Goal: Task Accomplishment & Management: Manage account settings

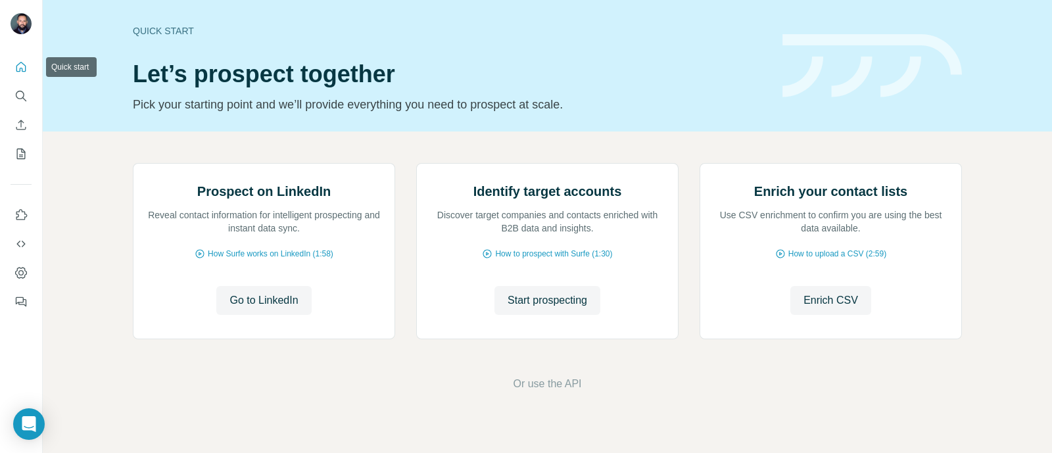
click at [28, 67] on button "Quick start" at bounding box center [21, 67] width 21 height 24
click at [19, 93] on icon "Search" at bounding box center [20, 95] width 13 height 13
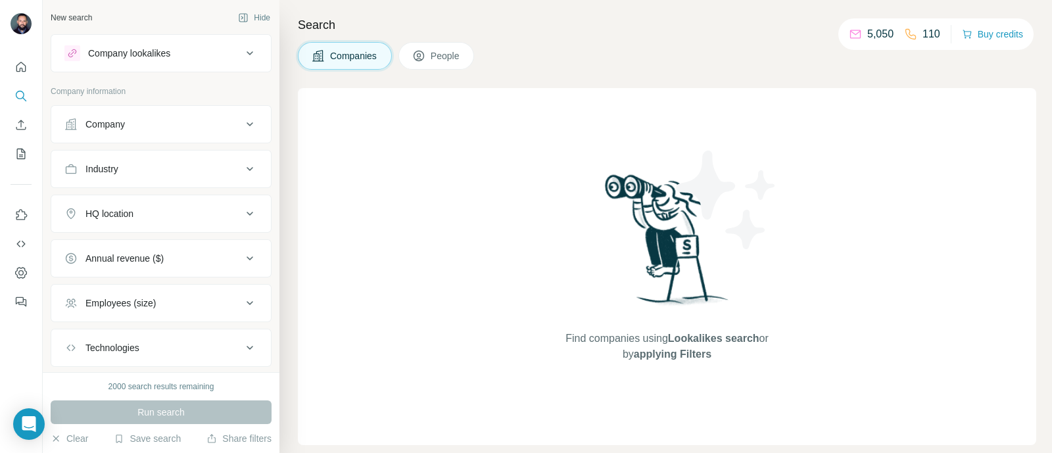
click at [205, 118] on div "Company" at bounding box center [153, 124] width 178 height 13
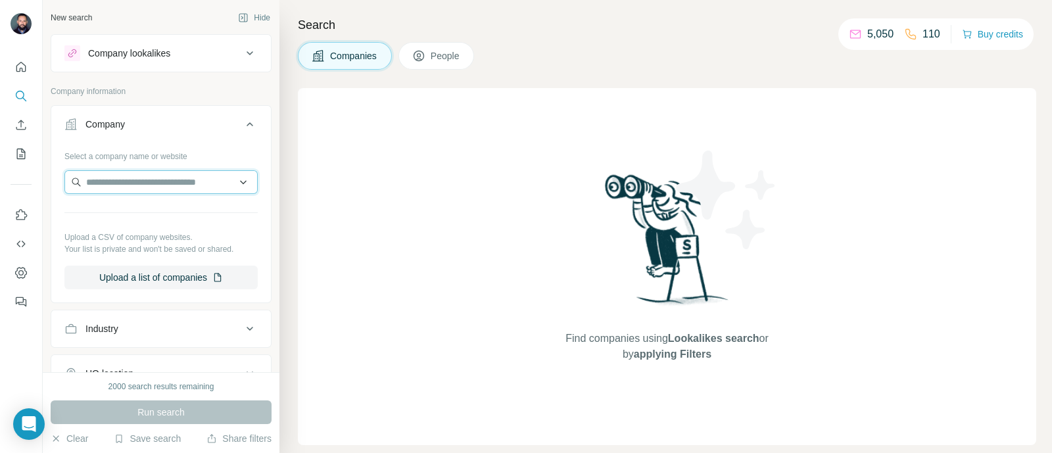
click at [139, 181] on input "text" at bounding box center [160, 182] width 193 height 24
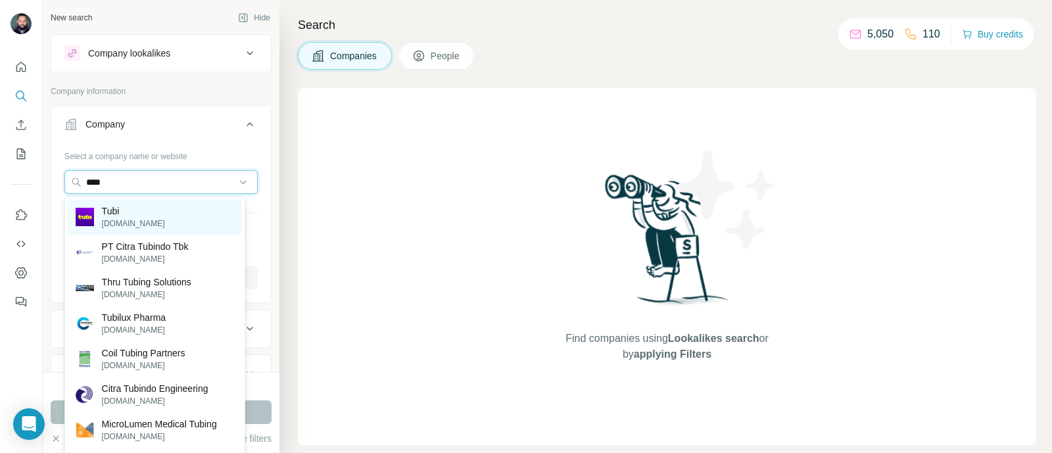
type input "****"
click at [120, 218] on p "[DOMAIN_NAME]" at bounding box center [133, 224] width 63 height 12
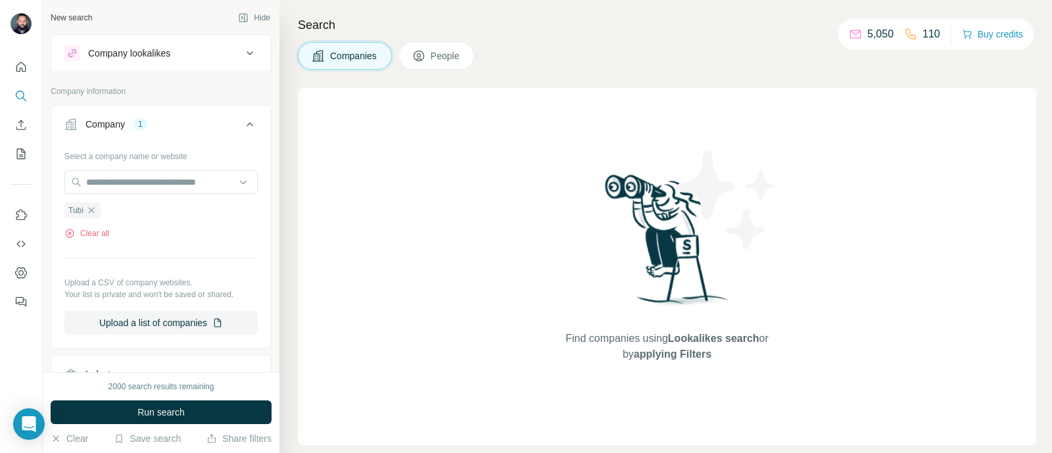
click at [447, 60] on span "People" at bounding box center [446, 55] width 30 height 13
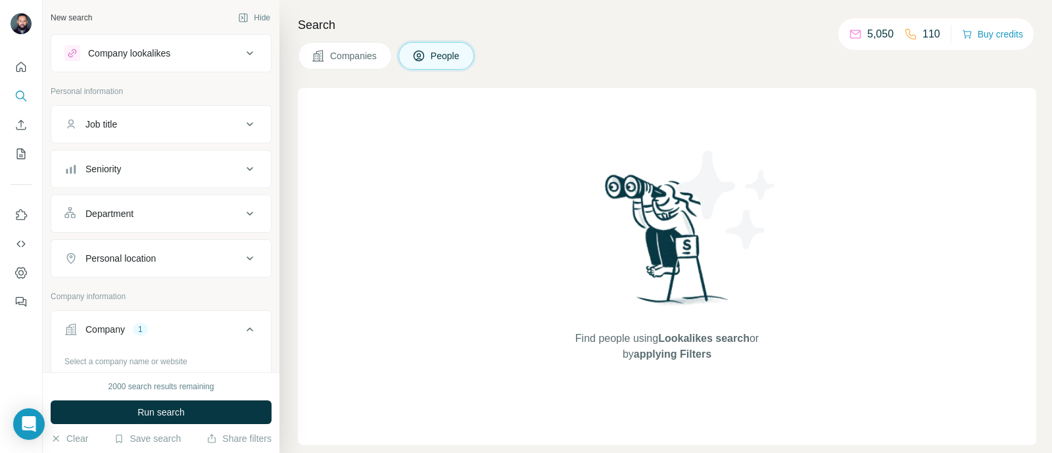
click at [342, 51] on span "Companies" at bounding box center [354, 55] width 48 height 13
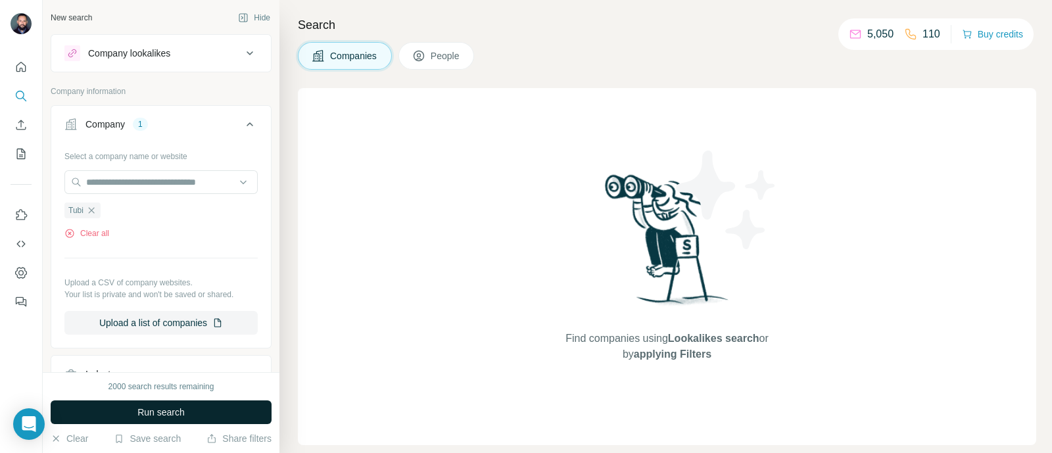
click at [176, 408] on span "Run search" at bounding box center [160, 412] width 47 height 13
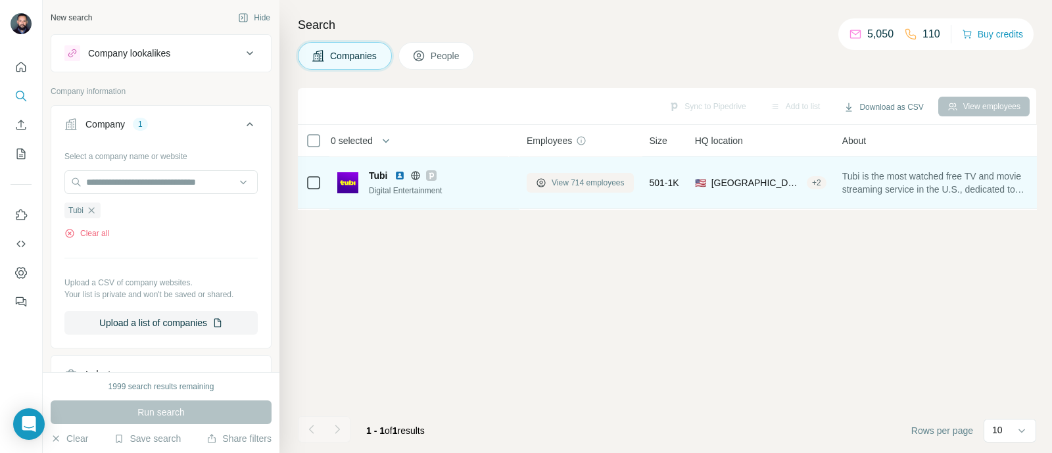
click at [604, 183] on span "View 714 employees" at bounding box center [588, 183] width 73 height 12
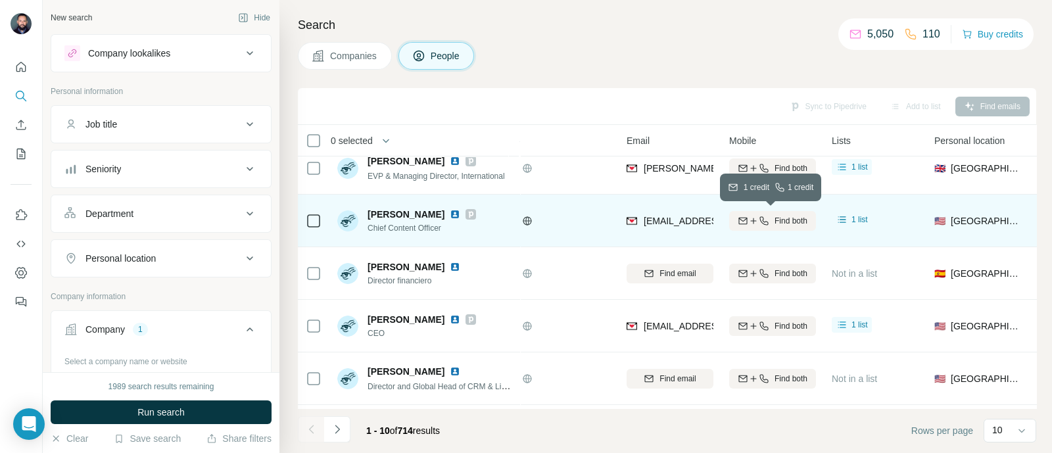
scroll to position [120, 0]
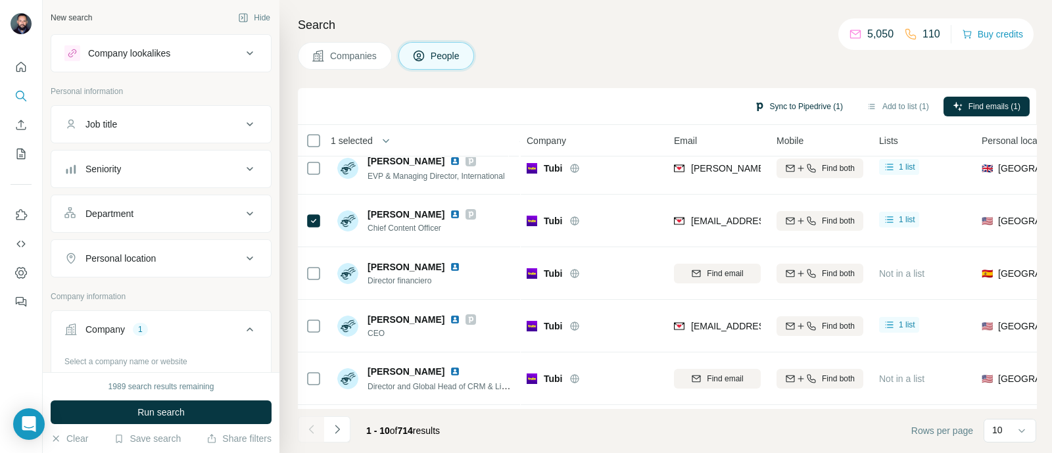
click at [792, 105] on button "Sync to Pipedrive (1)" at bounding box center [798, 107] width 107 height 20
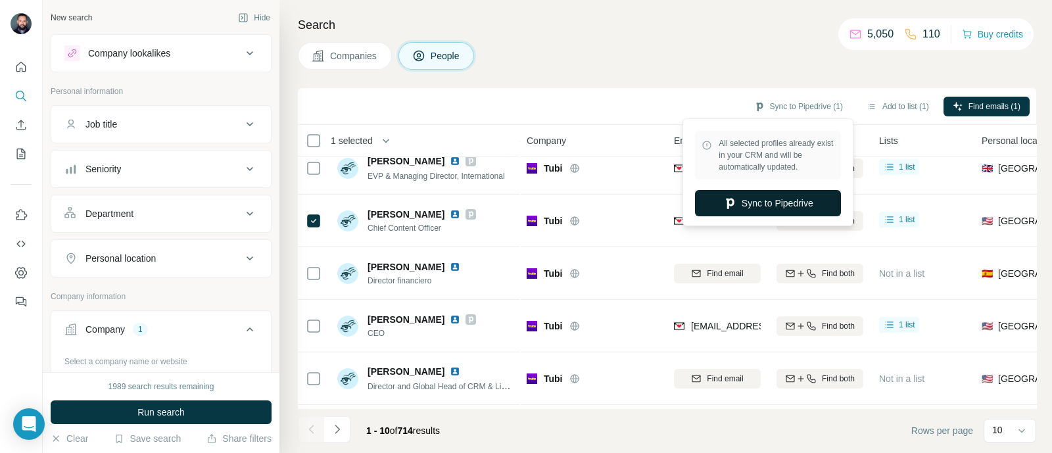
click at [762, 199] on button "Sync to Pipedrive" at bounding box center [768, 203] width 146 height 26
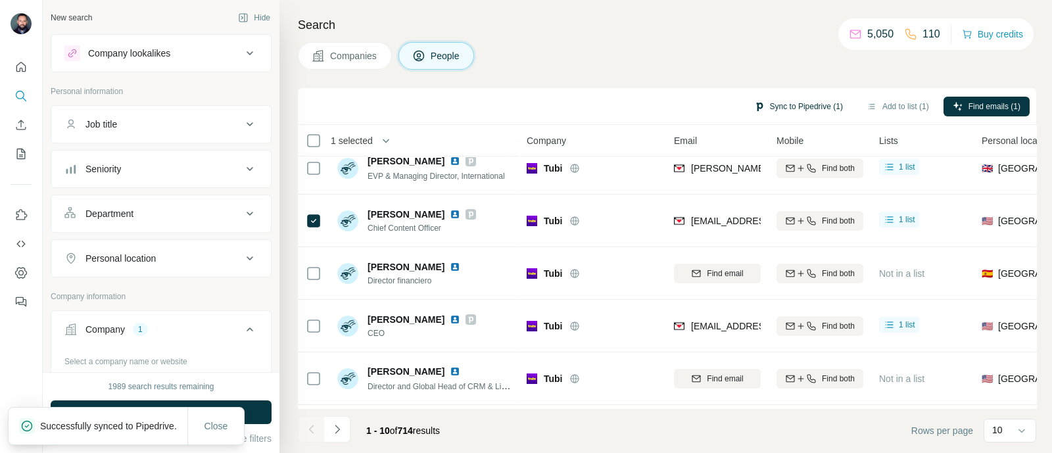
click at [831, 110] on button "Sync to Pipedrive (1)" at bounding box center [798, 107] width 107 height 20
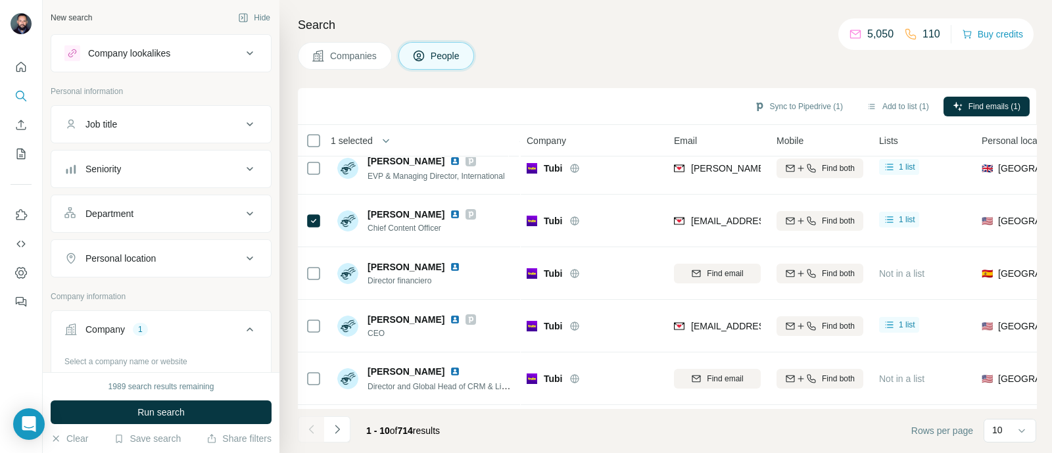
click at [667, 51] on div "Companies People" at bounding box center [667, 56] width 738 height 28
click at [242, 126] on icon at bounding box center [250, 124] width 16 height 16
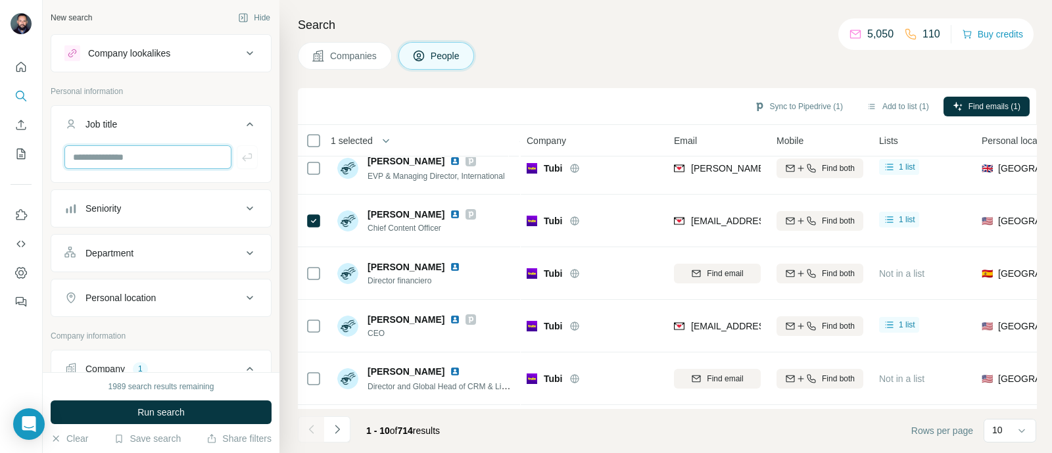
click at [164, 155] on input "text" at bounding box center [147, 157] width 167 height 24
type input "**********"
click at [241, 162] on icon "button" at bounding box center [247, 157] width 13 height 13
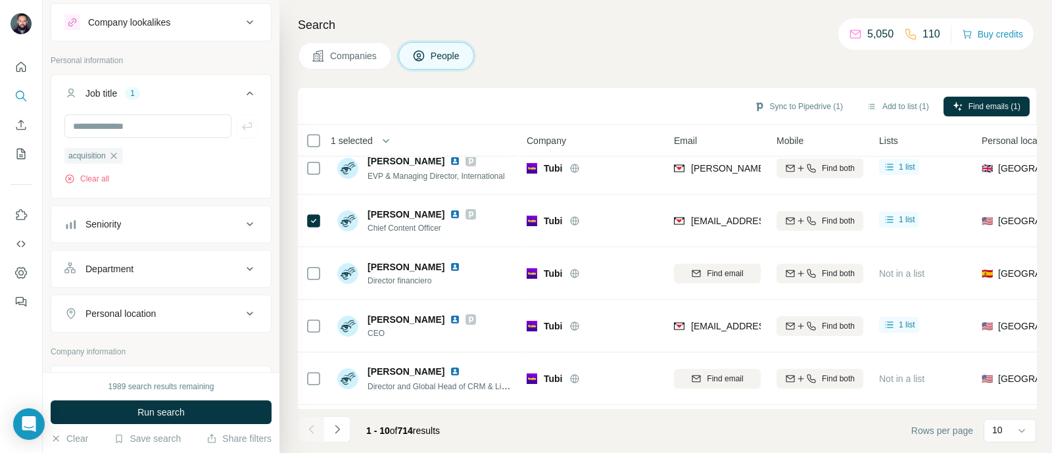
scroll to position [29, 0]
click at [179, 131] on input "text" at bounding box center [147, 128] width 167 height 24
type input "**********"
click at [241, 133] on icon "button" at bounding box center [247, 128] width 13 height 13
click at [130, 130] on input "text" at bounding box center [147, 128] width 167 height 24
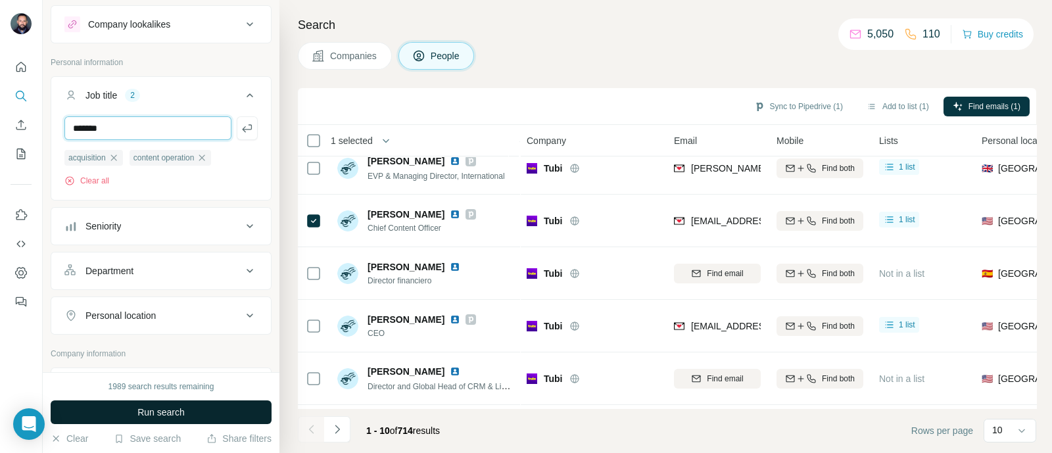
type input "*******"
click at [181, 407] on span "Run search" at bounding box center [160, 412] width 47 height 13
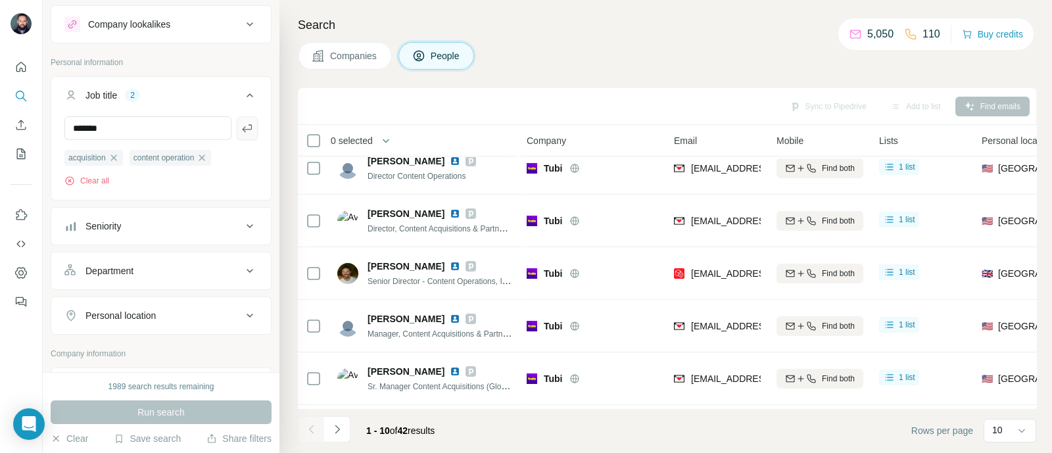
click at [241, 130] on icon "button" at bounding box center [247, 128] width 13 height 13
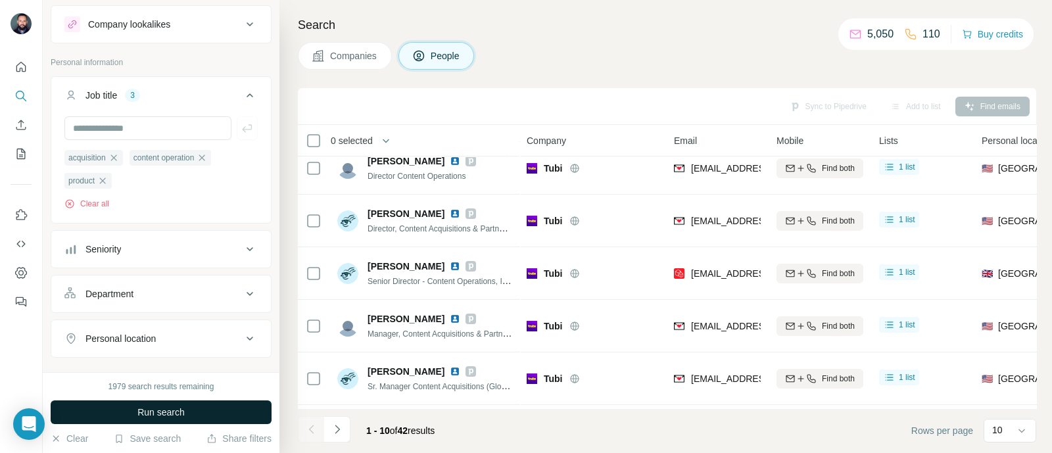
click at [187, 408] on button "Run search" at bounding box center [161, 412] width 221 height 24
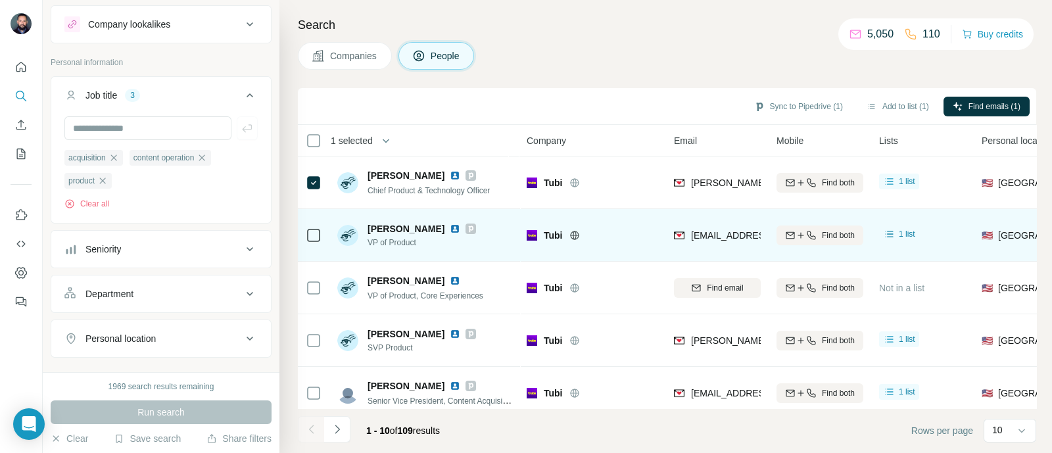
click at [450, 229] on img at bounding box center [455, 229] width 11 height 11
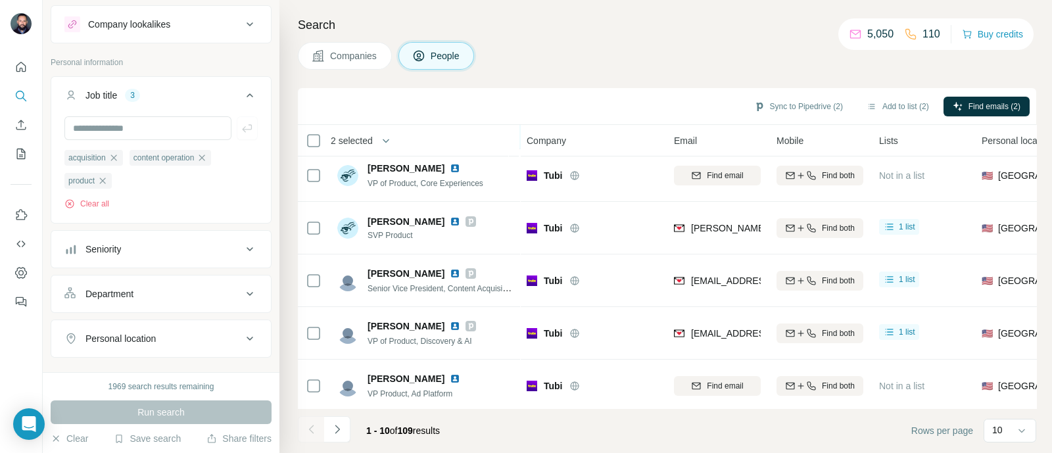
scroll to position [122, 0]
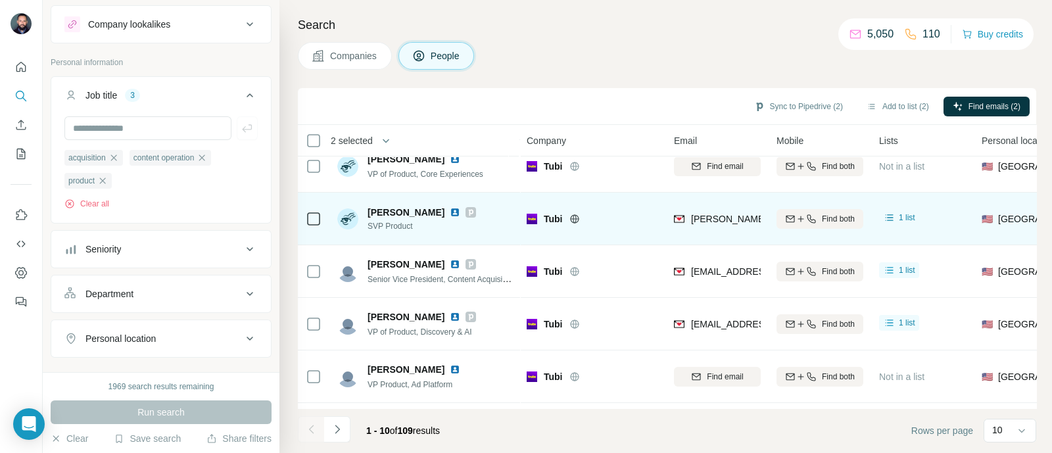
click at [460, 212] on img at bounding box center [455, 212] width 11 height 11
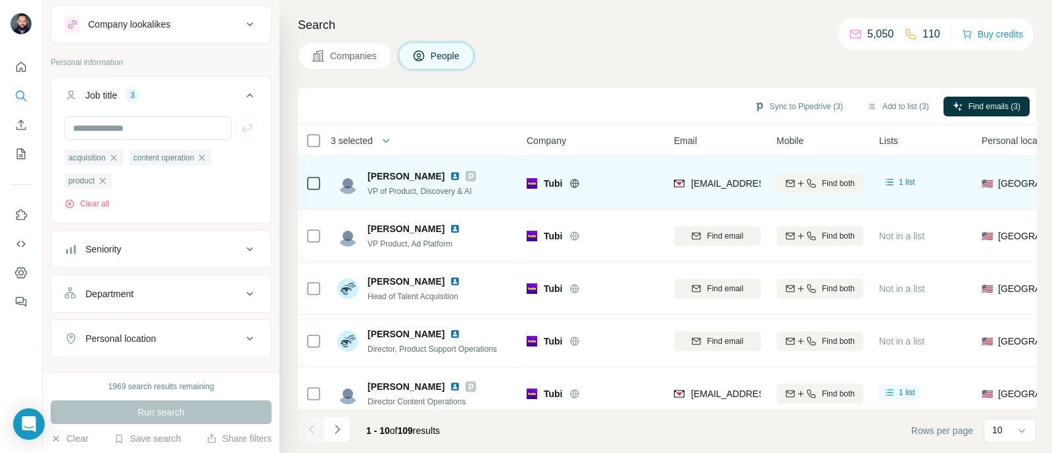
scroll to position [282, 0]
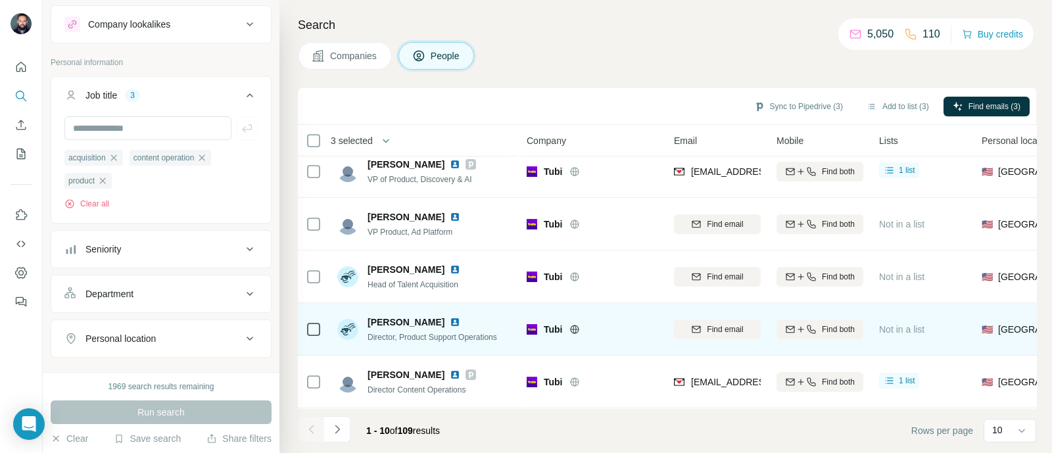
click at [450, 317] on img at bounding box center [455, 322] width 11 height 11
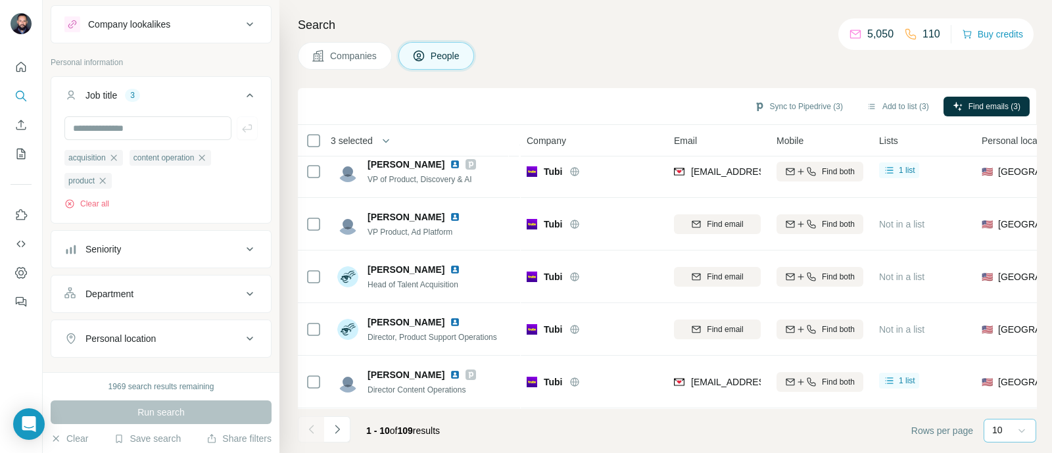
click at [1020, 433] on icon at bounding box center [1021, 430] width 13 height 13
click at [1007, 326] on div "60" at bounding box center [1010, 329] width 30 height 13
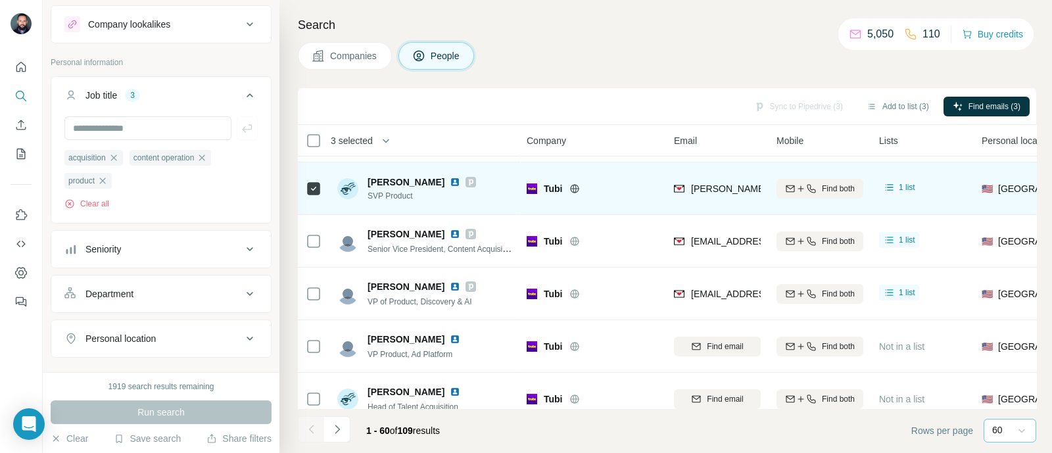
scroll to position [153, 0]
click at [460, 184] on img at bounding box center [455, 181] width 11 height 11
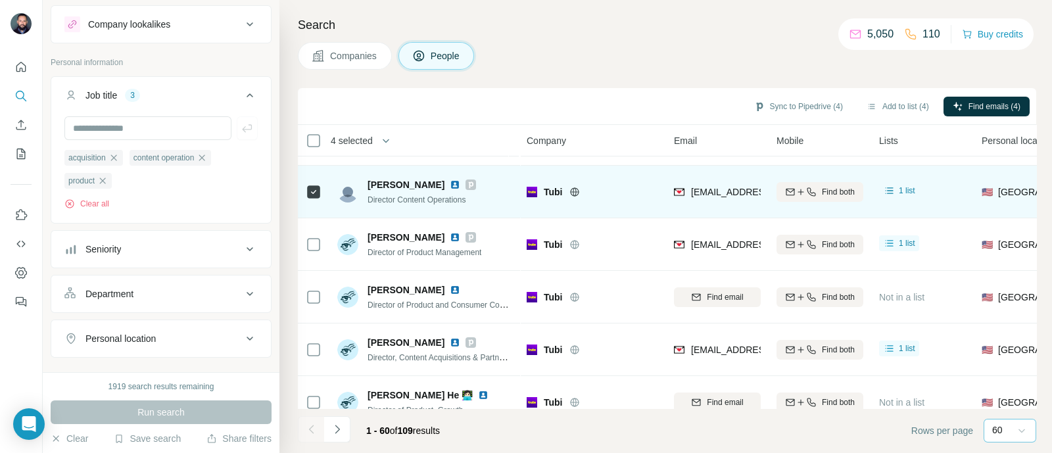
scroll to position [466, 0]
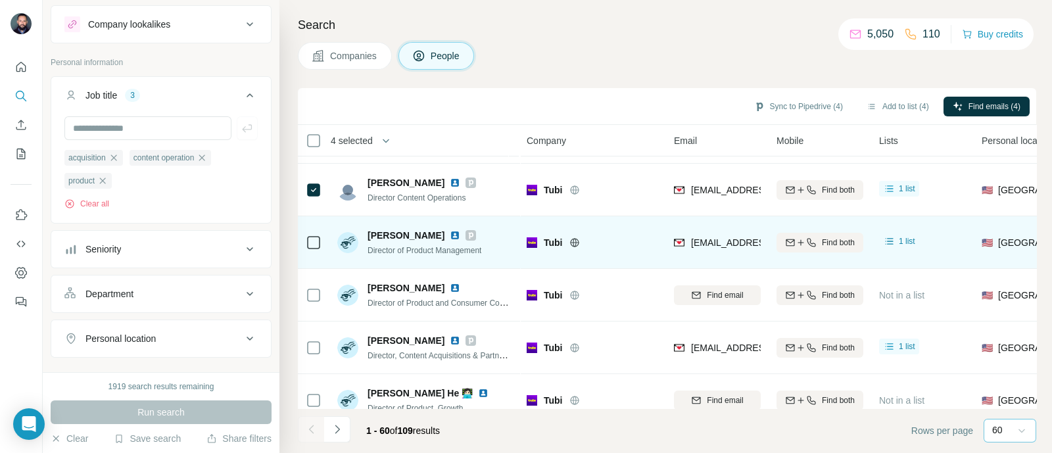
click at [450, 238] on img at bounding box center [455, 235] width 11 height 11
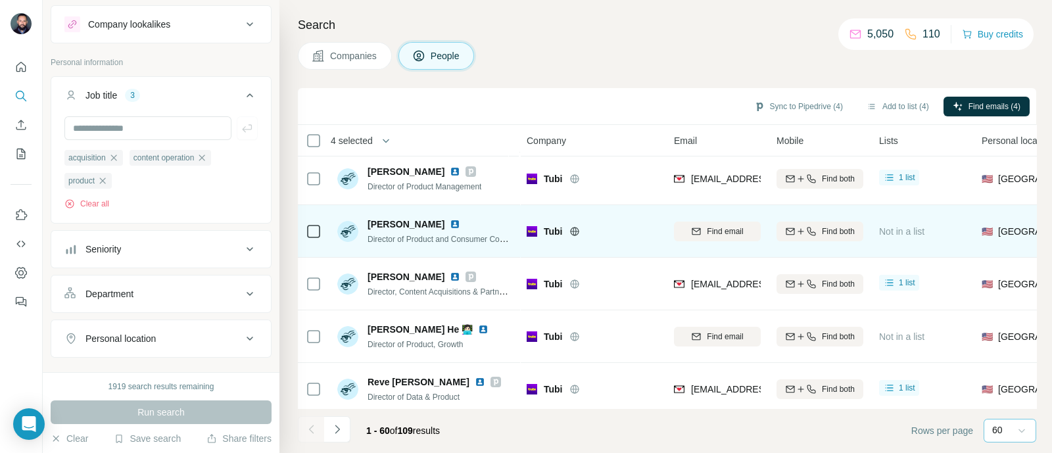
scroll to position [532, 0]
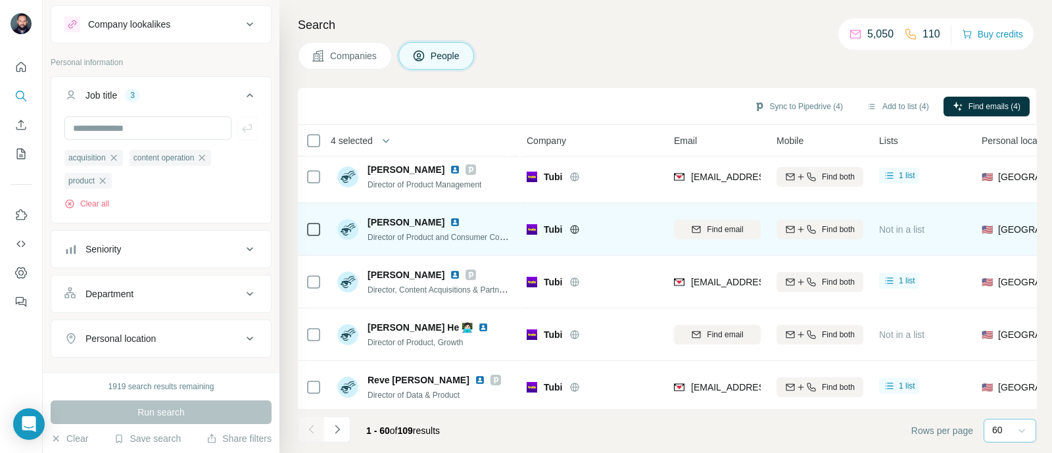
click at [450, 220] on img at bounding box center [455, 222] width 11 height 11
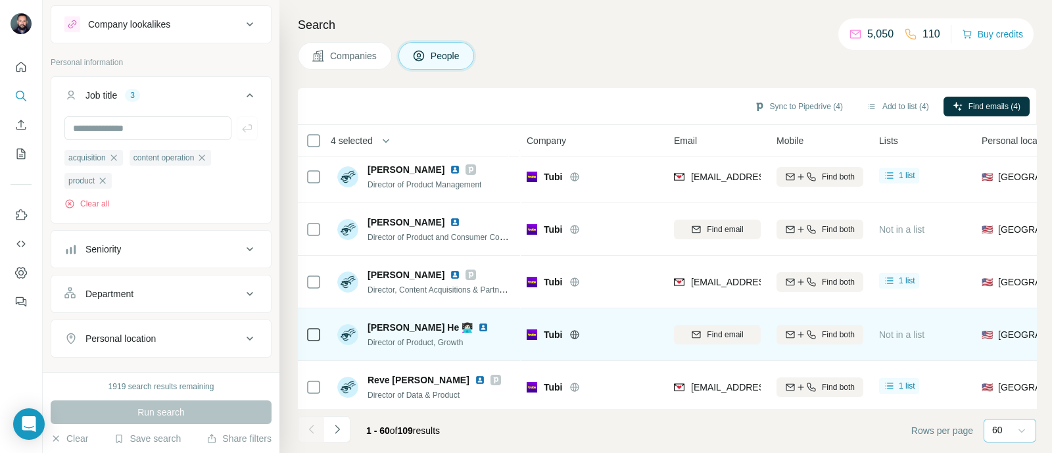
scroll to position [601, 0]
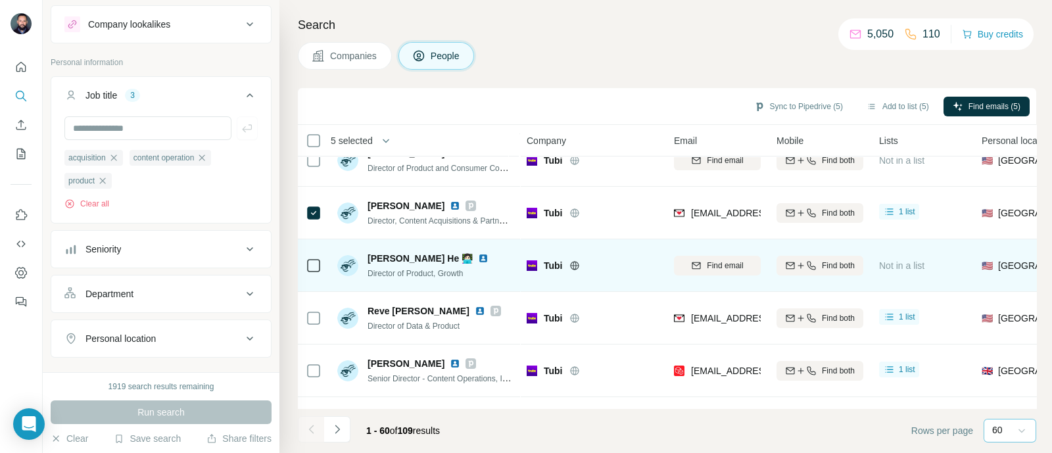
click at [478, 259] on img at bounding box center [483, 258] width 11 height 11
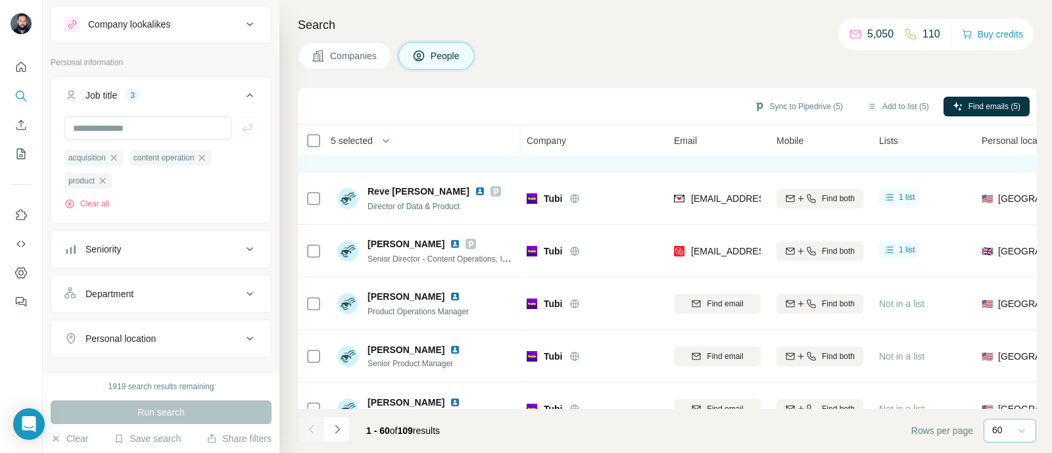
scroll to position [721, 0]
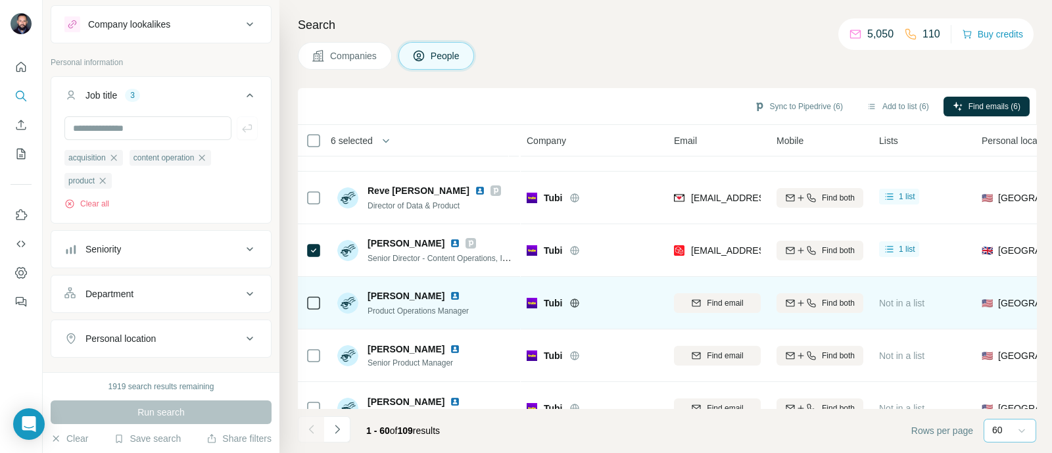
click at [450, 294] on img at bounding box center [455, 296] width 11 height 11
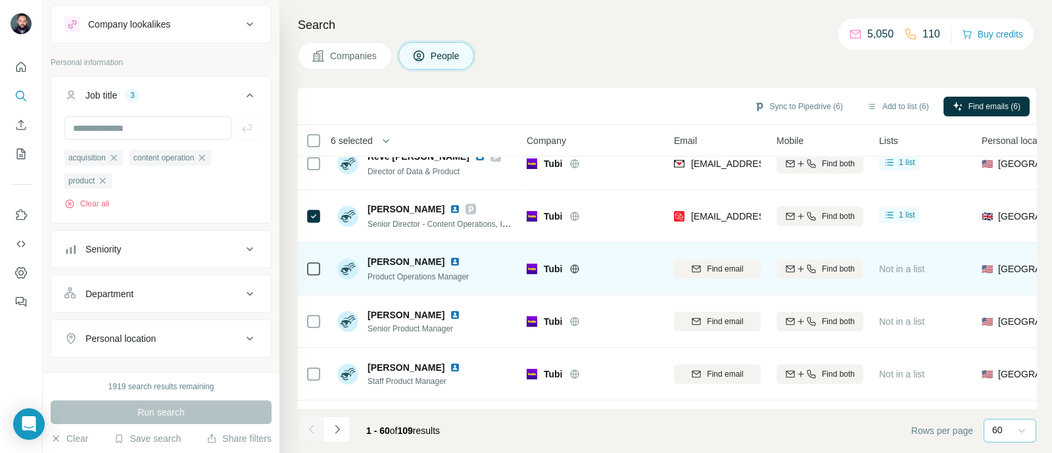
scroll to position [802, 0]
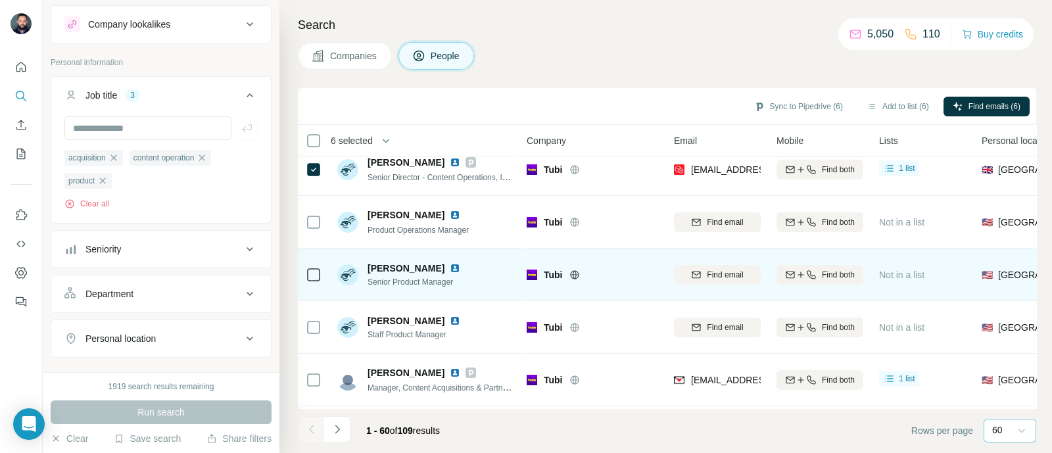
click at [450, 269] on img at bounding box center [455, 268] width 11 height 11
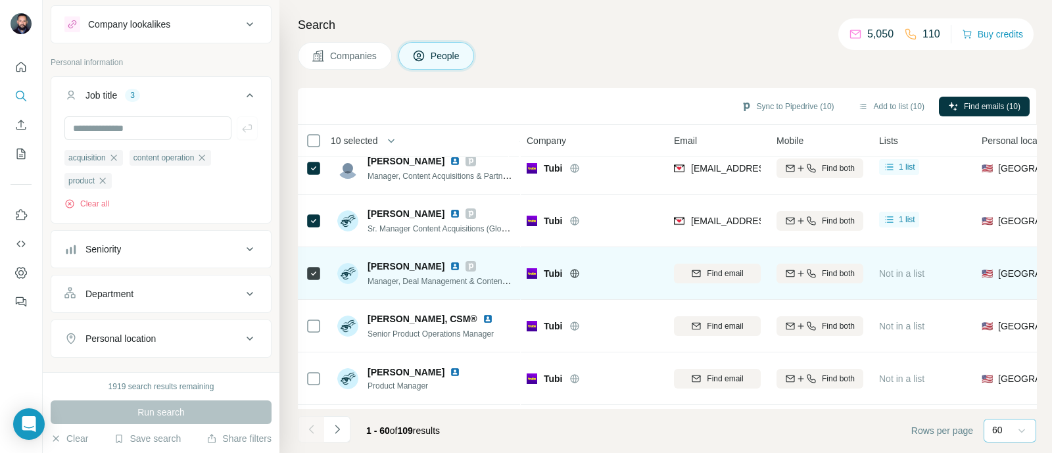
scroll to position [1091, 0]
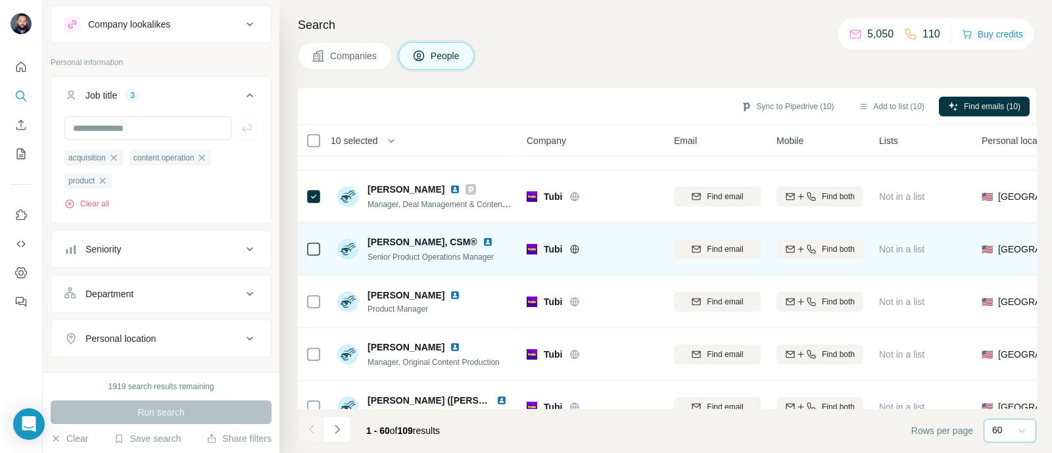
click at [483, 242] on img at bounding box center [488, 242] width 11 height 11
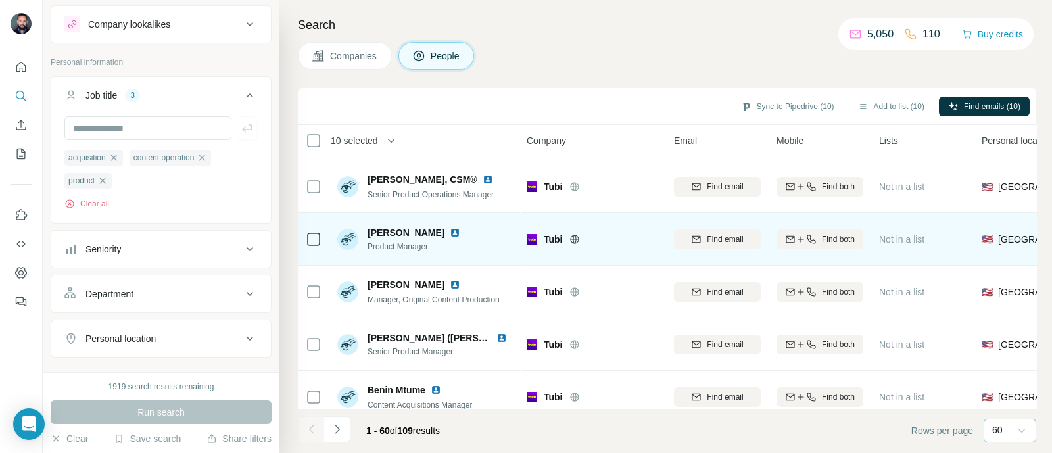
scroll to position [1158, 0]
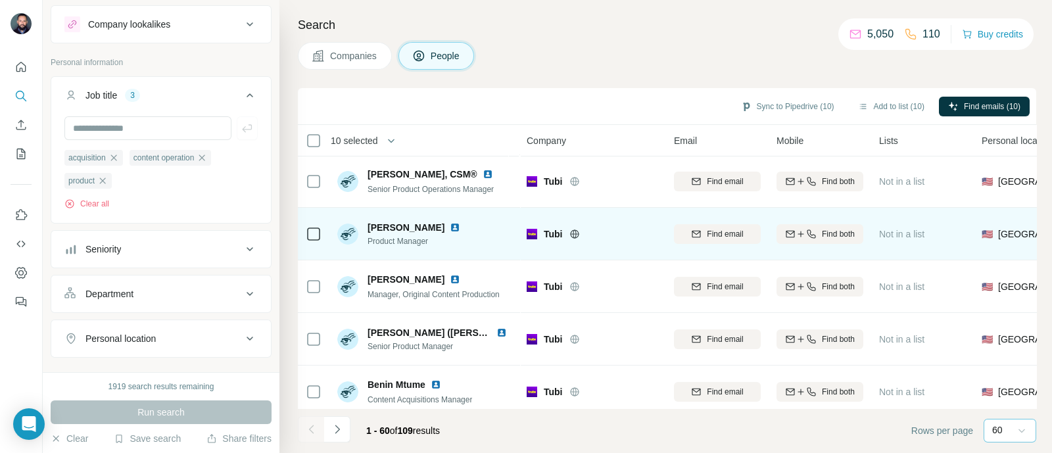
click at [450, 227] on img at bounding box center [455, 227] width 11 height 11
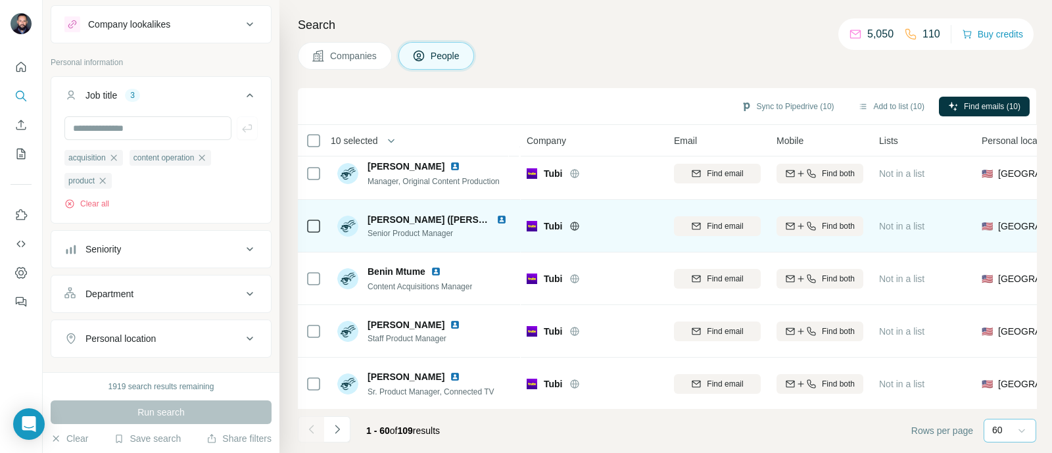
scroll to position [1278, 0]
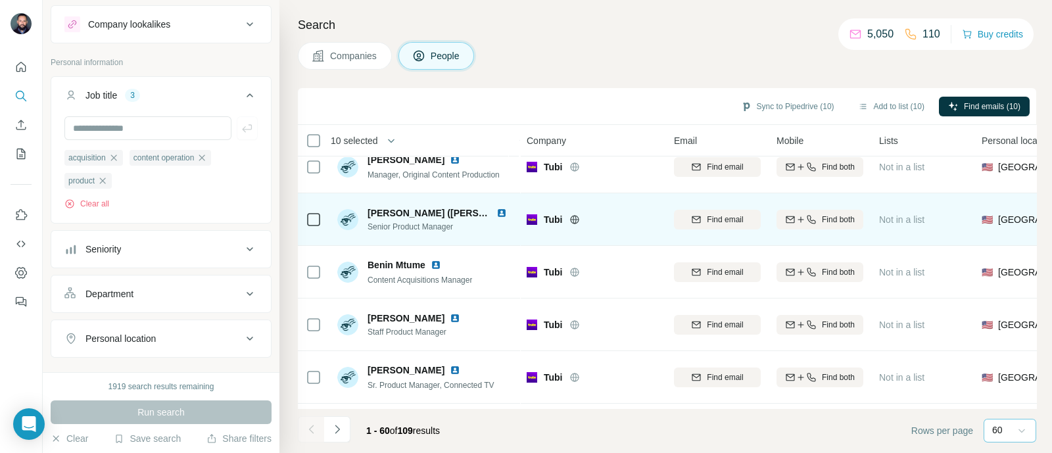
click at [496, 214] on img at bounding box center [501, 213] width 11 height 11
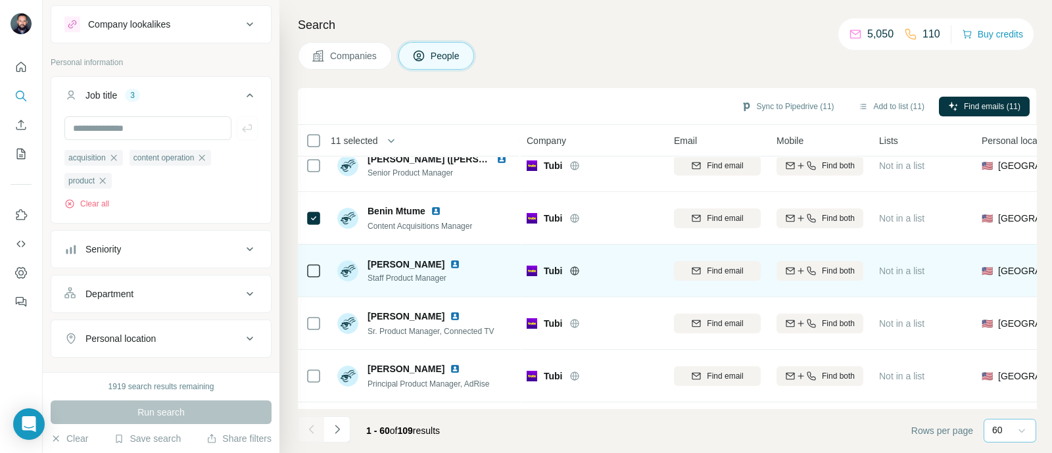
scroll to position [1413, 0]
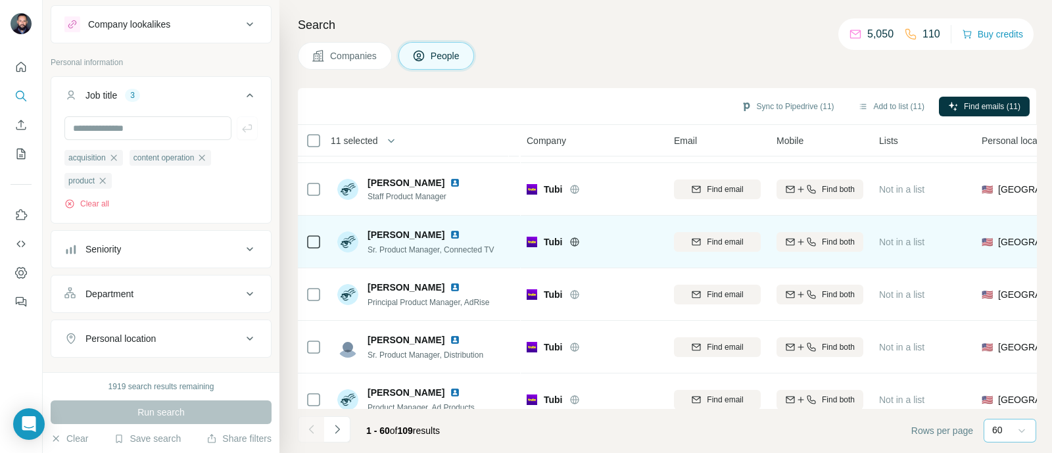
click at [450, 233] on img at bounding box center [455, 234] width 11 height 11
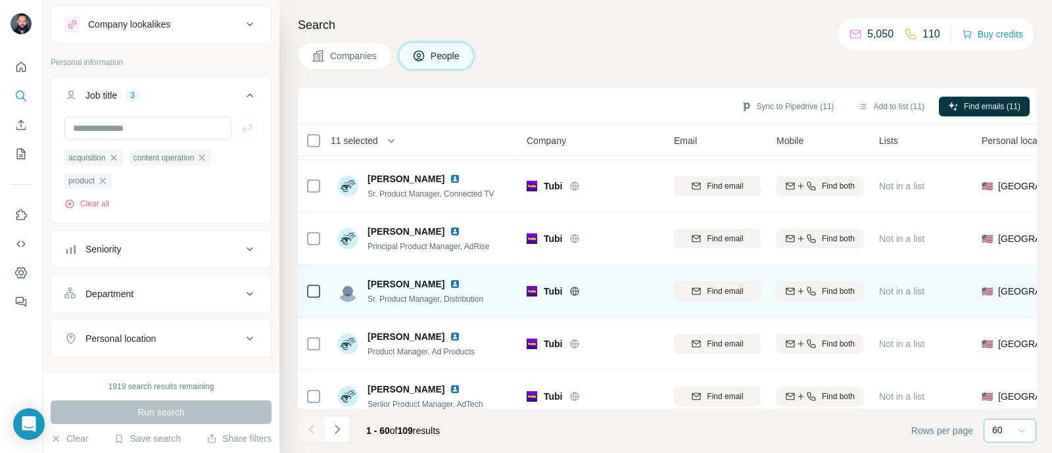
click at [450, 283] on img at bounding box center [455, 284] width 11 height 11
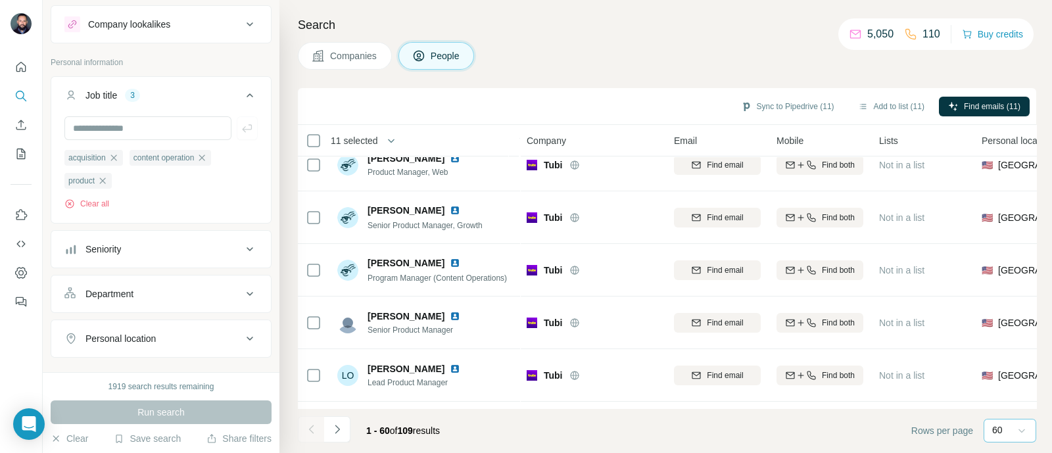
scroll to position [1755, 0]
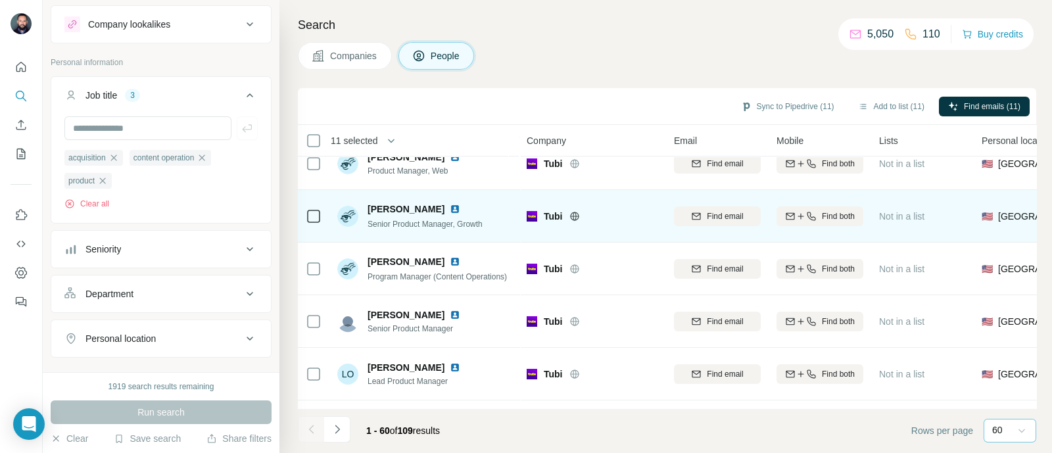
click at [450, 212] on img at bounding box center [455, 209] width 11 height 11
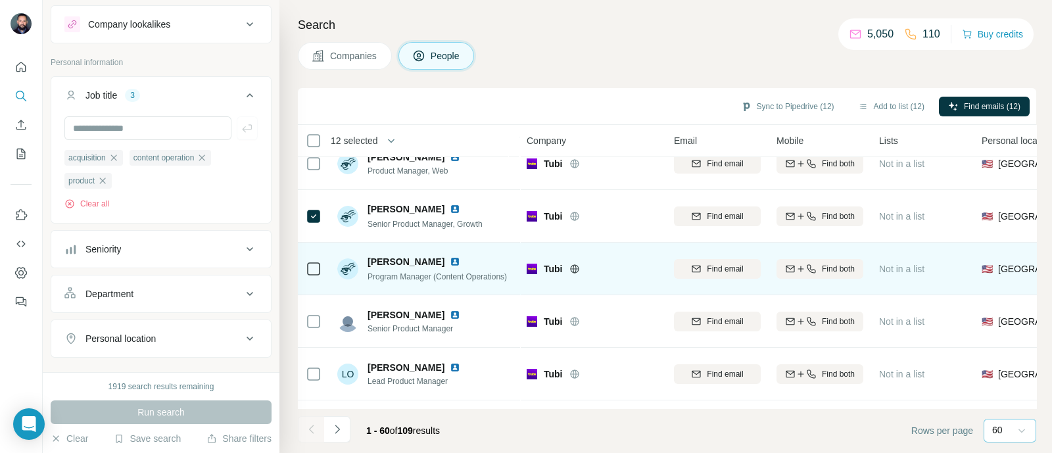
click at [454, 264] on img at bounding box center [455, 261] width 11 height 11
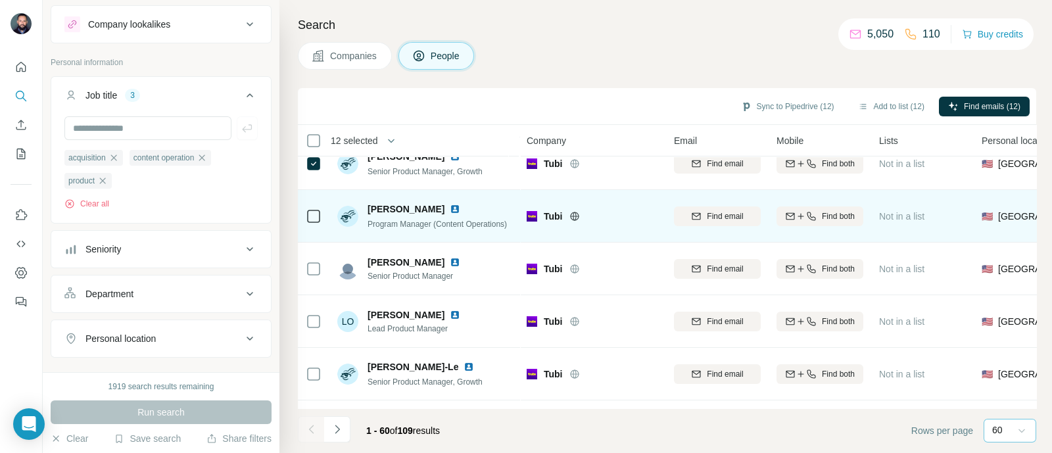
scroll to position [1809, 0]
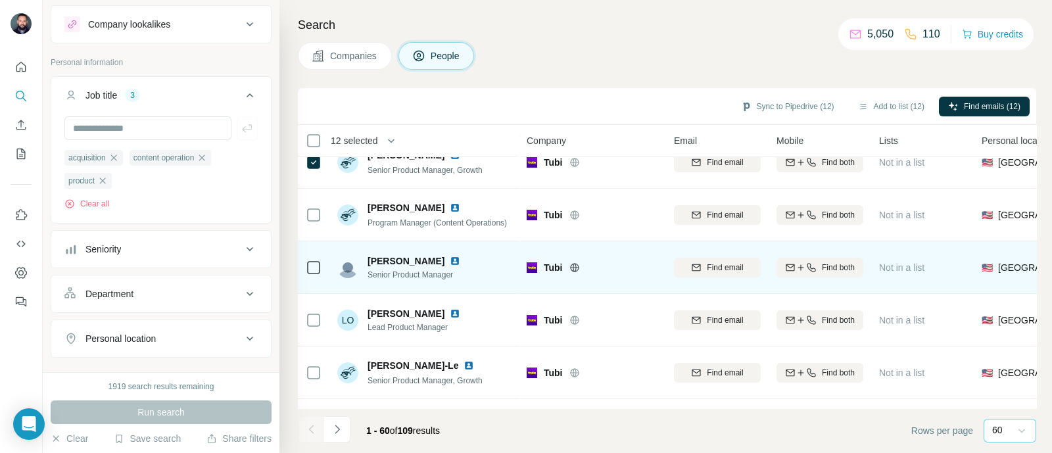
click at [450, 258] on img at bounding box center [455, 261] width 11 height 11
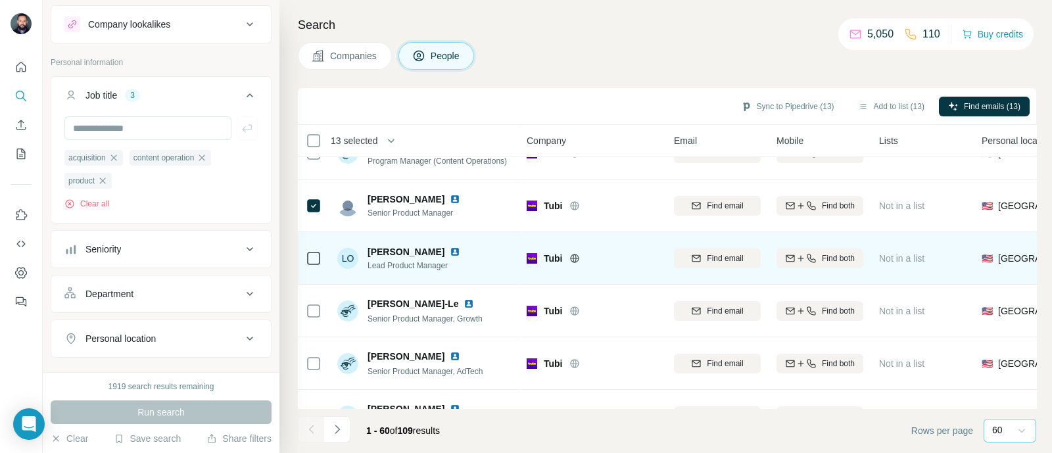
click at [450, 251] on img at bounding box center [455, 252] width 11 height 11
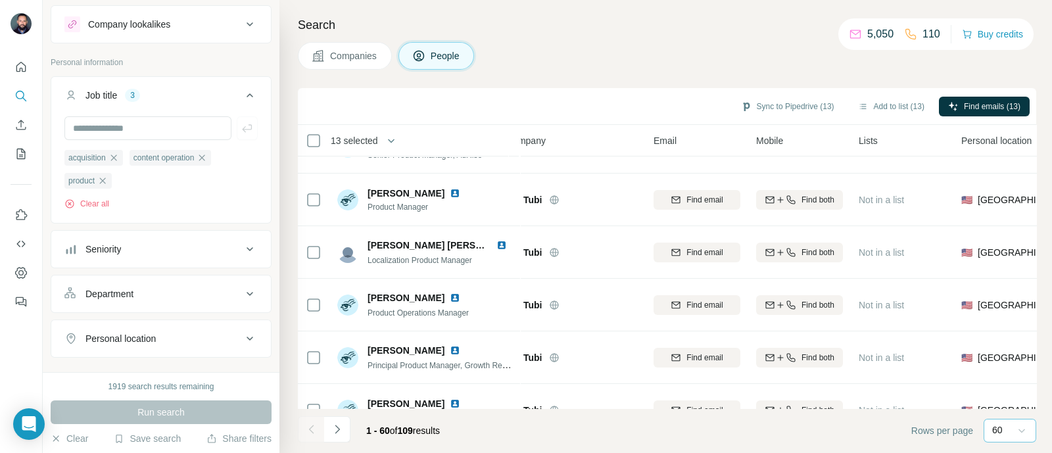
scroll to position [2144, 20]
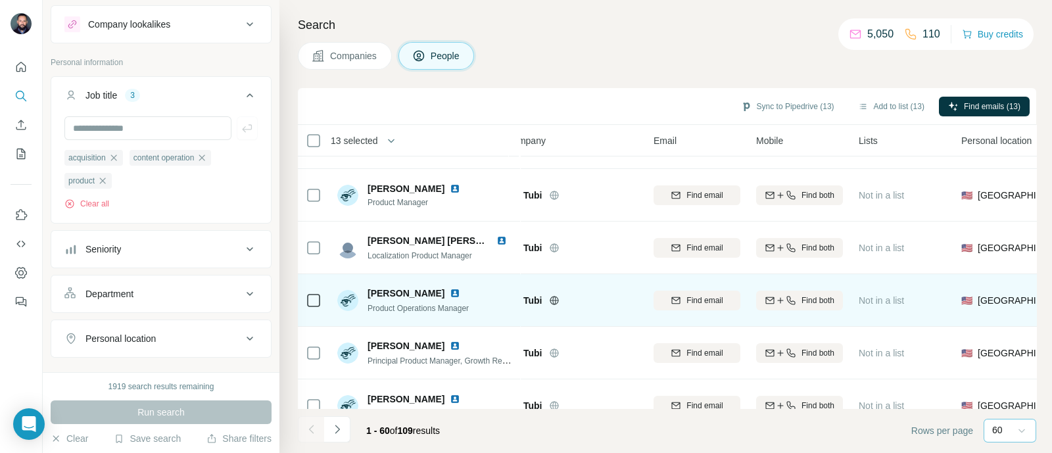
click at [450, 291] on img at bounding box center [455, 293] width 11 height 11
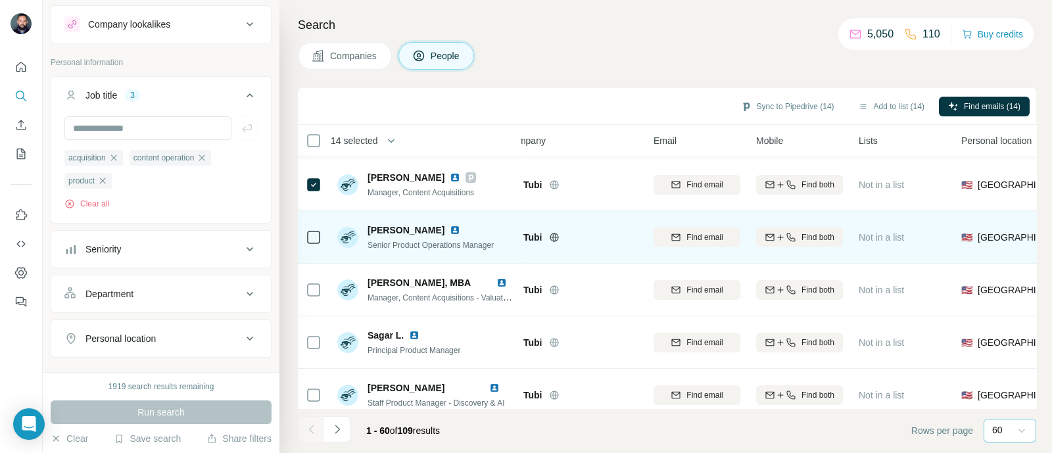
scroll to position [2524, 20]
click at [450, 228] on img at bounding box center [455, 229] width 11 height 11
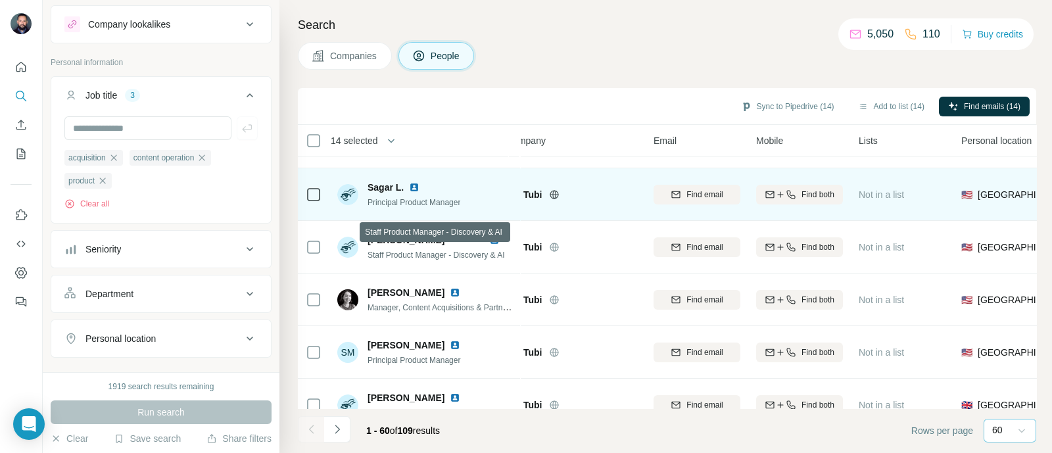
scroll to position [2705, 20]
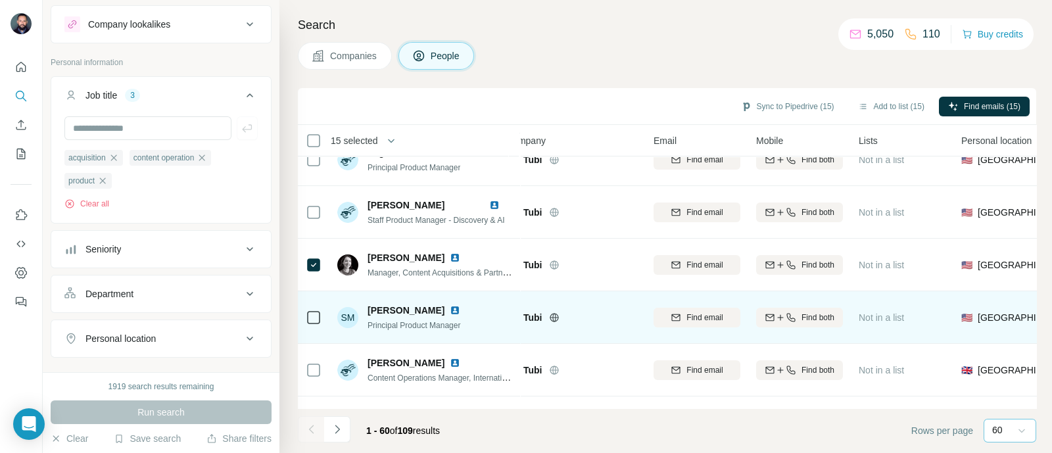
click at [450, 310] on img at bounding box center [455, 310] width 11 height 11
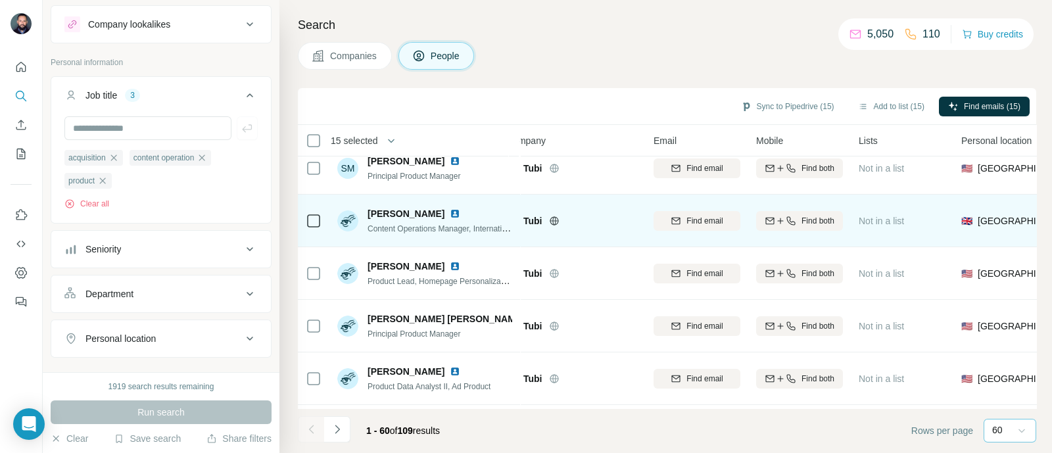
scroll to position [2856, 20]
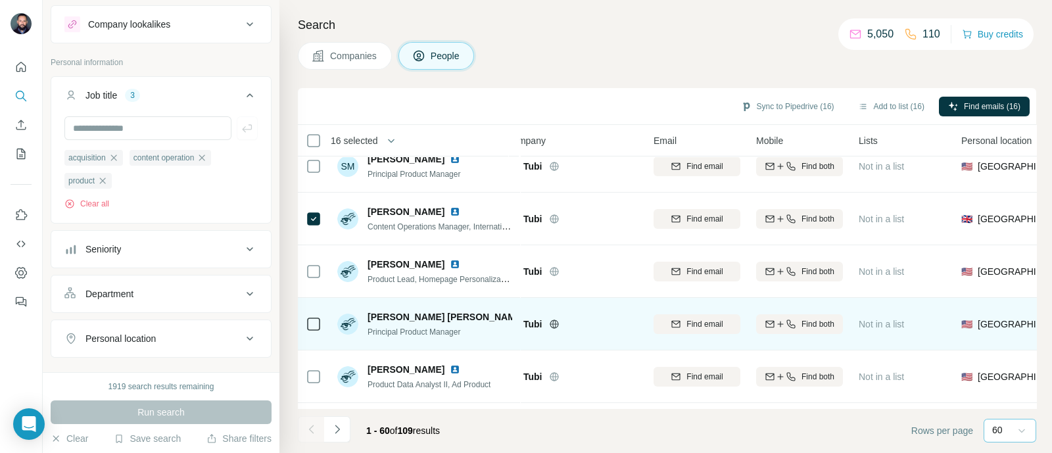
click at [530, 316] on img at bounding box center [532, 317] width 5 height 11
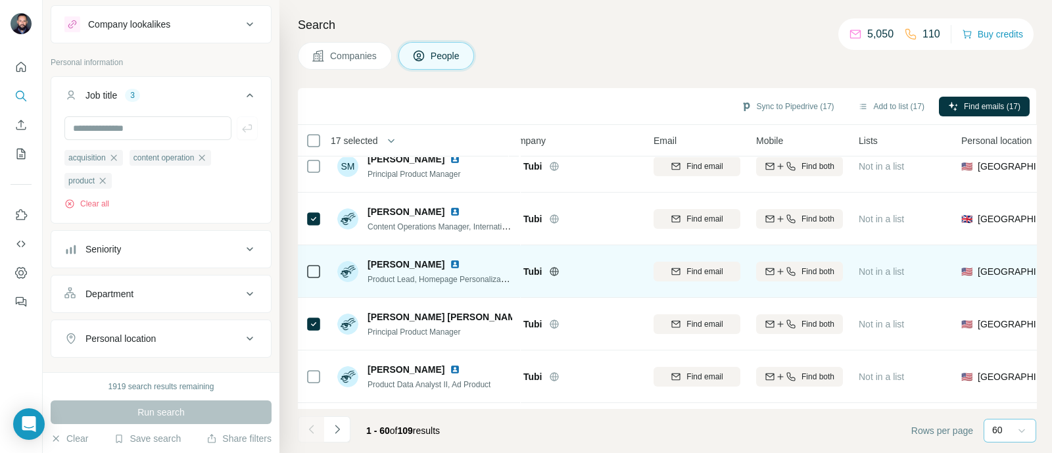
scroll to position [2912, 20]
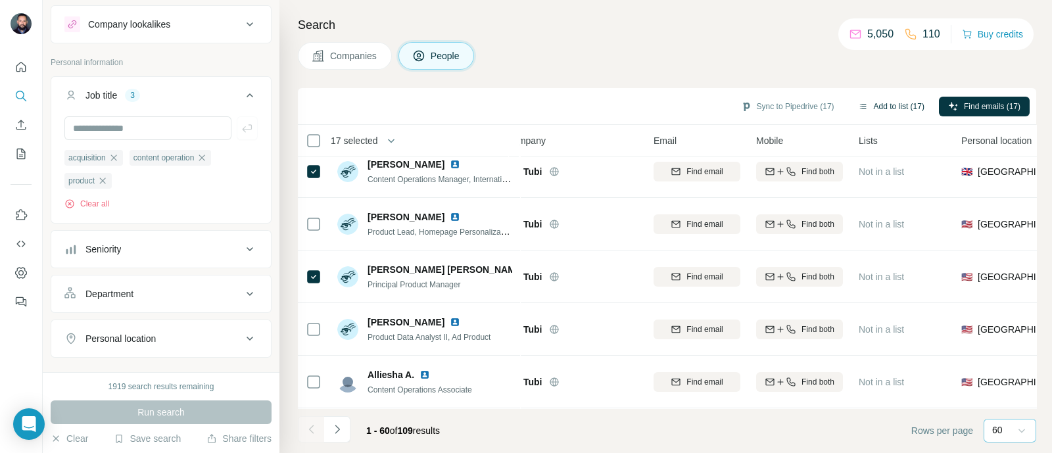
click at [884, 104] on button "Add to list (17)" at bounding box center [891, 107] width 85 height 20
click at [858, 108] on icon "button" at bounding box center [863, 106] width 11 height 11
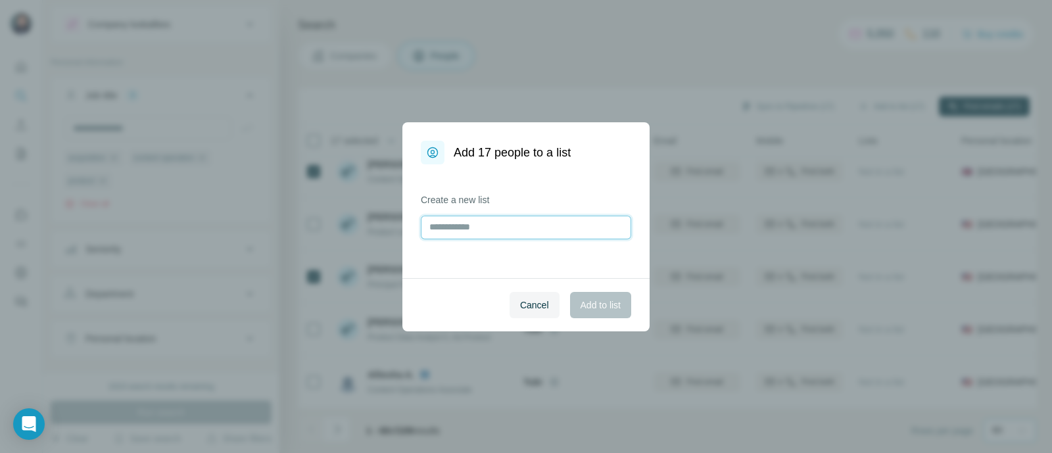
click at [530, 231] on input "text" at bounding box center [526, 228] width 210 height 24
type input "**********"
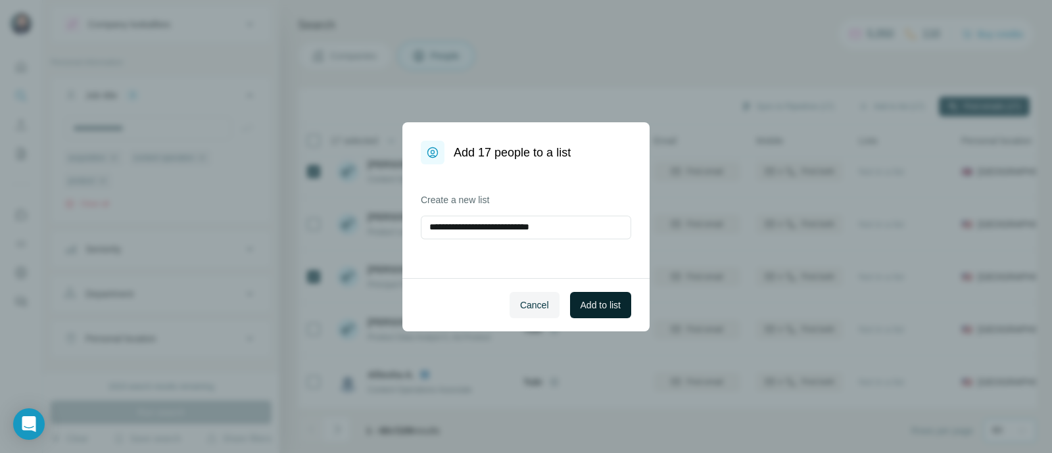
click at [588, 304] on span "Add to list" at bounding box center [600, 304] width 40 height 13
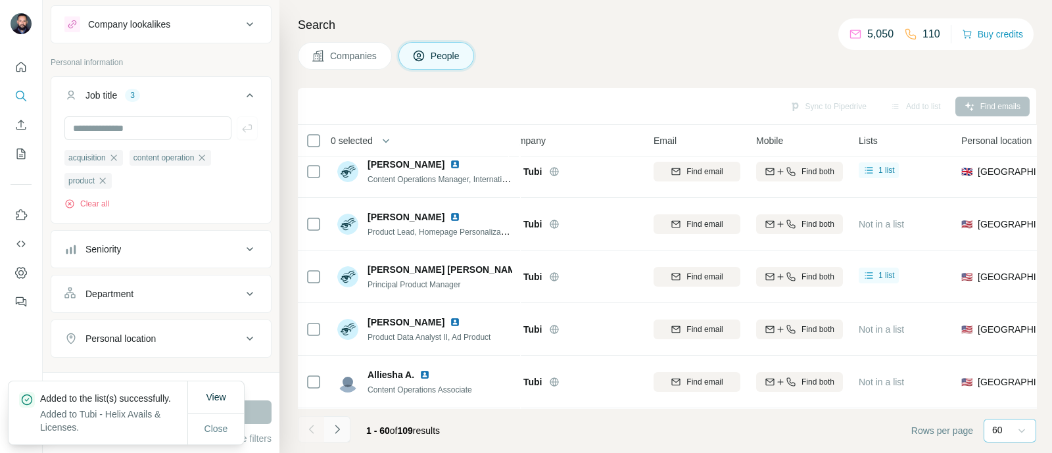
click at [342, 425] on icon "Navigate to next page" at bounding box center [337, 429] width 13 height 13
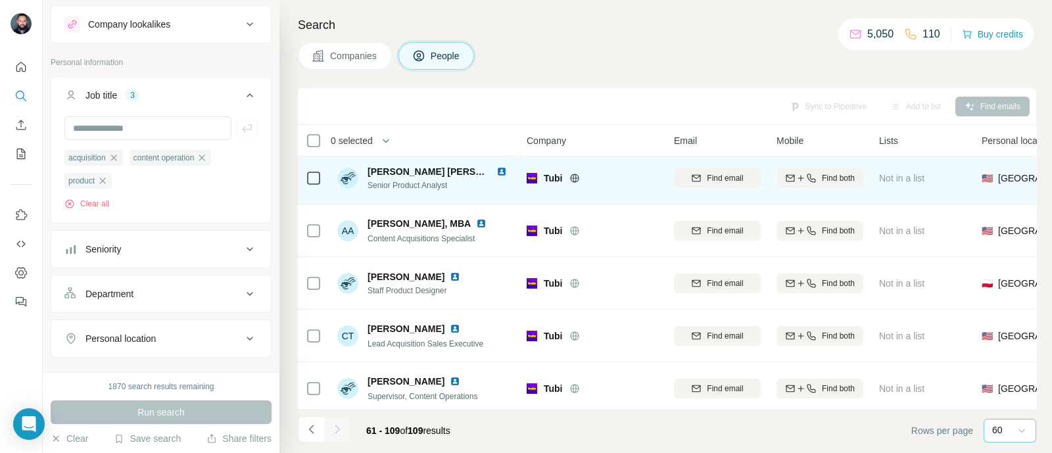
scroll to position [59, 0]
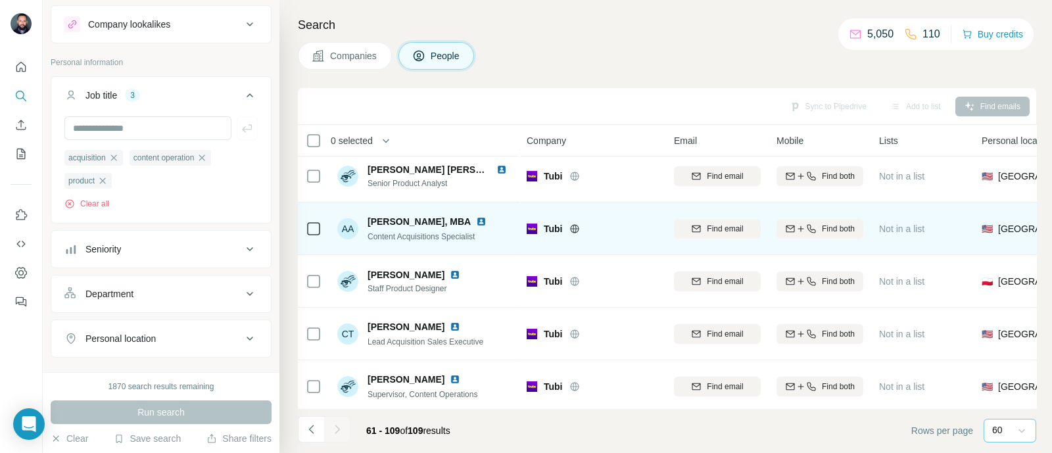
click at [476, 222] on img at bounding box center [481, 221] width 11 height 11
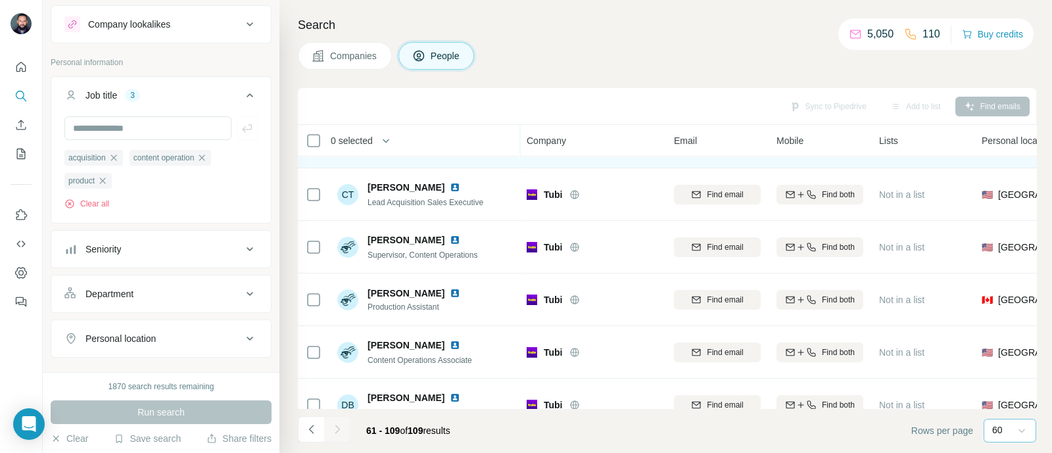
scroll to position [201, 0]
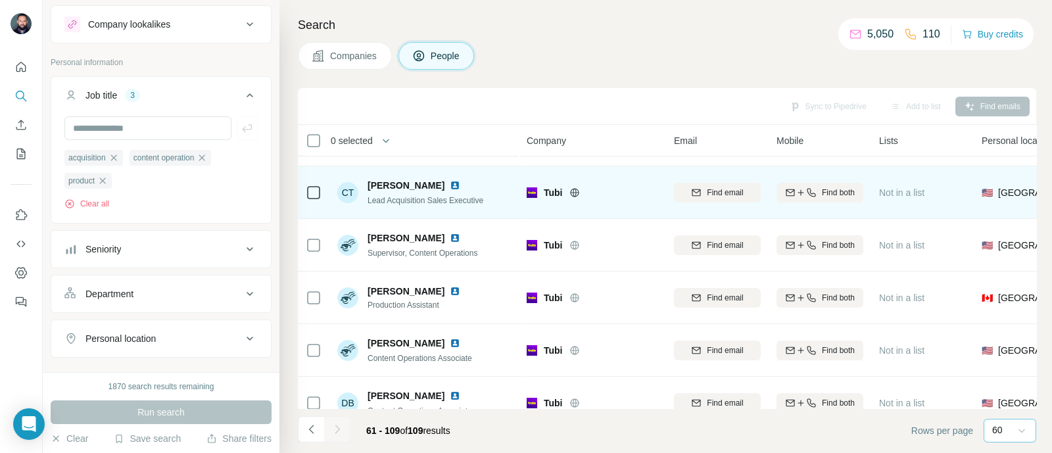
click at [450, 185] on img at bounding box center [455, 185] width 11 height 11
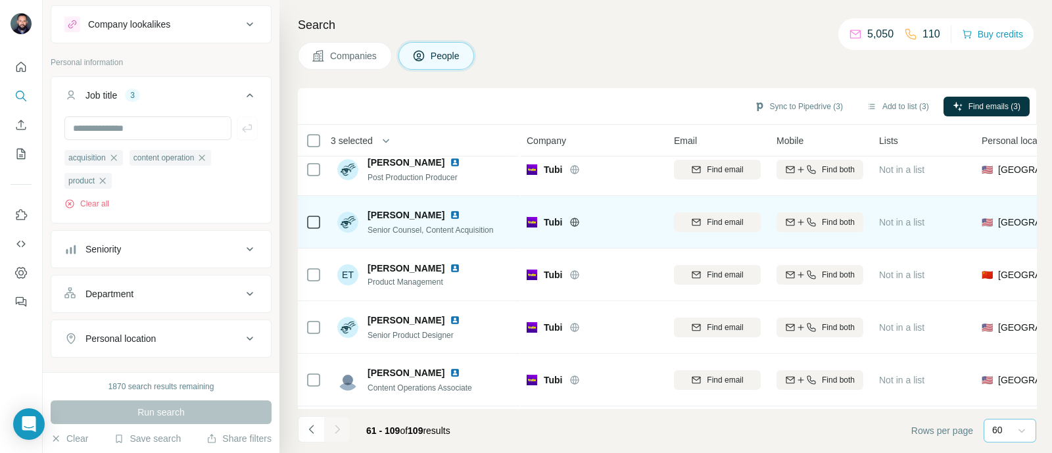
scroll to position [504, 0]
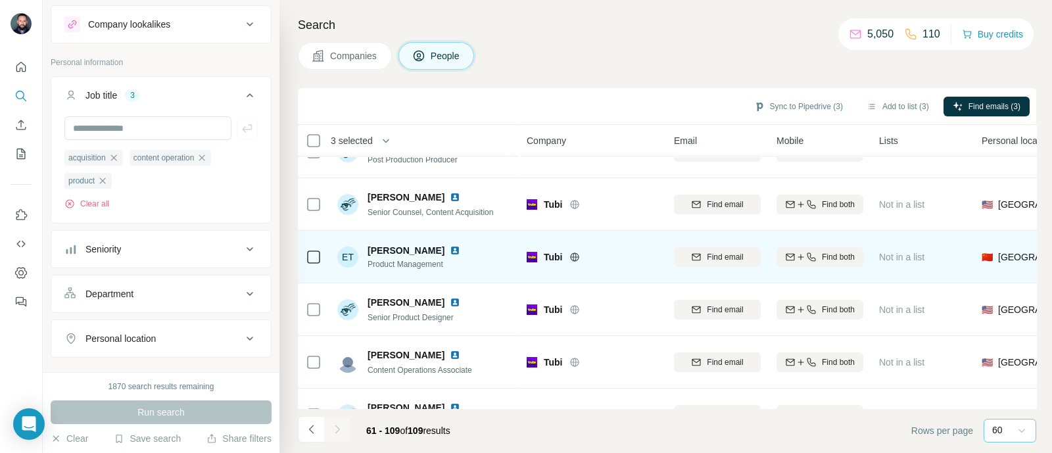
click at [450, 251] on img at bounding box center [455, 250] width 11 height 11
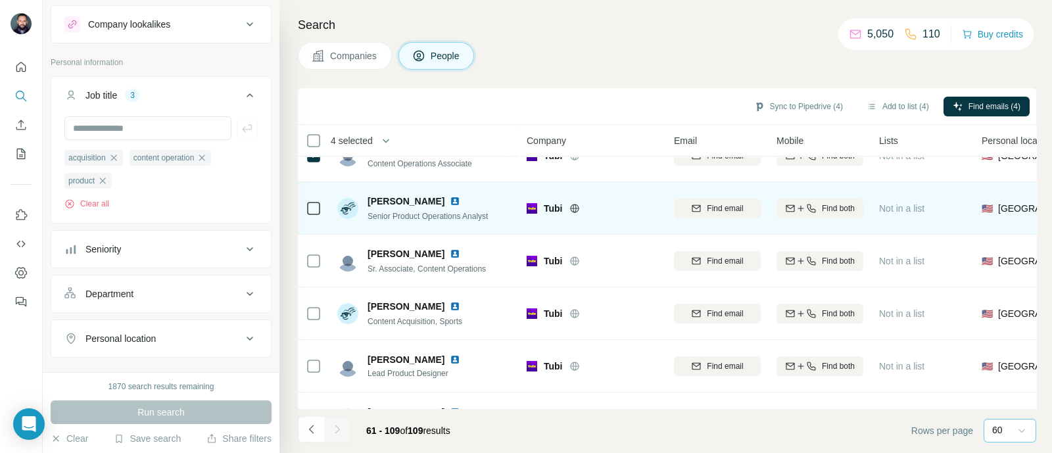
scroll to position [713, 0]
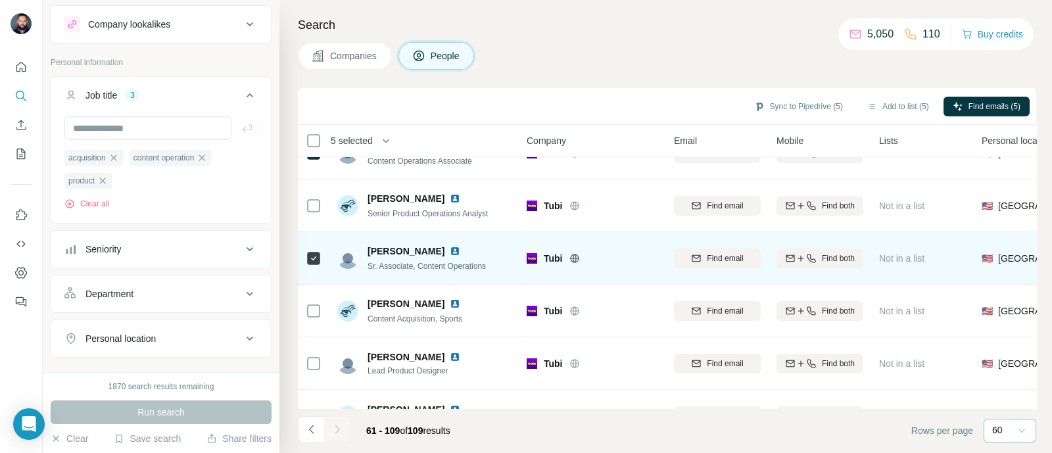
click at [450, 250] on img at bounding box center [455, 251] width 11 height 11
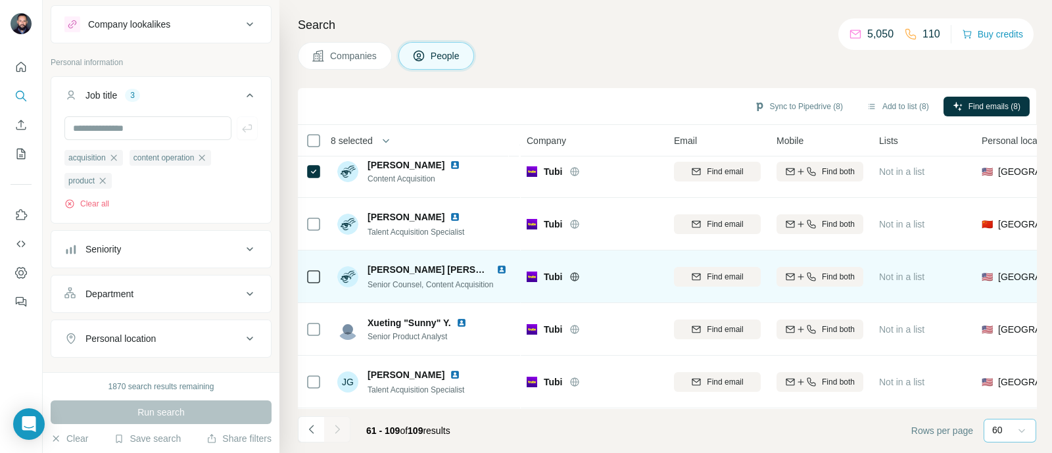
scroll to position [2333, 0]
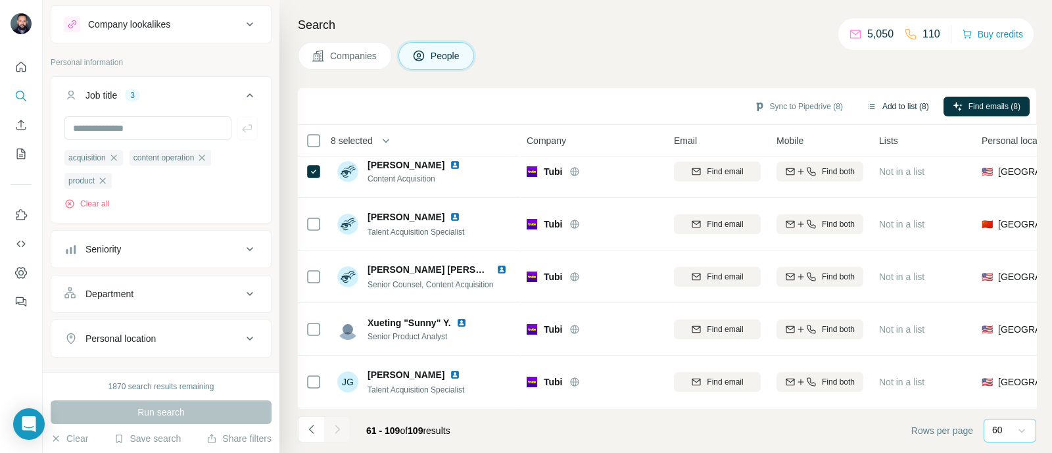
click at [866, 108] on icon "button" at bounding box center [871, 106] width 11 height 11
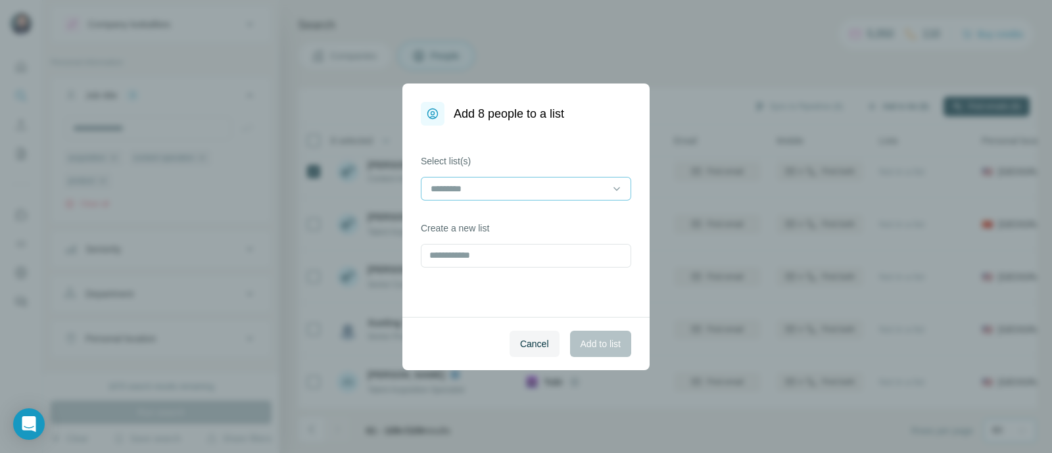
click at [548, 190] on input at bounding box center [518, 188] width 178 height 14
click at [532, 220] on p "Tubi - Helix Avails & Licenses" at bounding box center [492, 218] width 120 height 13
click at [595, 346] on span "Add to list" at bounding box center [600, 343] width 40 height 13
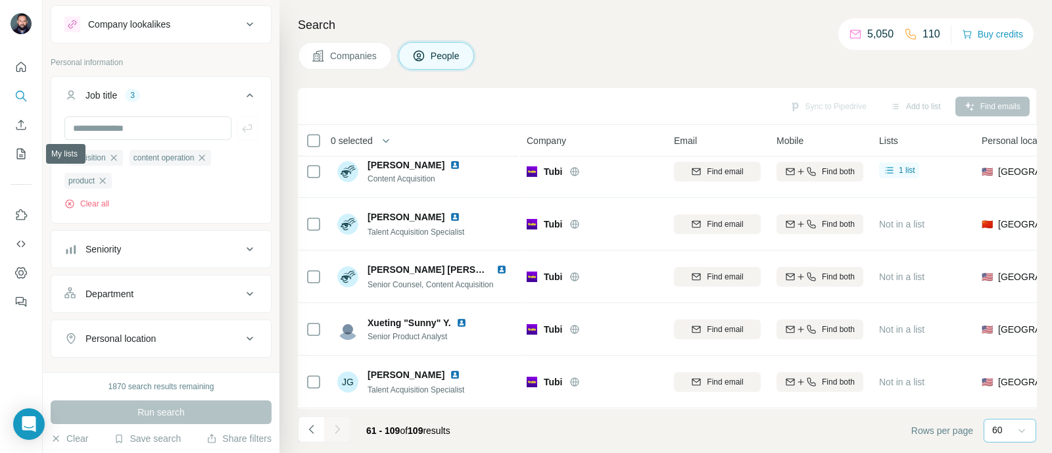
drag, startPoint x: 22, startPoint y: 152, endPoint x: 583, endPoint y: 51, distance: 569.7
click at [583, 51] on div "Companies People" at bounding box center [667, 56] width 738 height 28
click at [20, 151] on icon "My lists" at bounding box center [20, 153] width 13 height 13
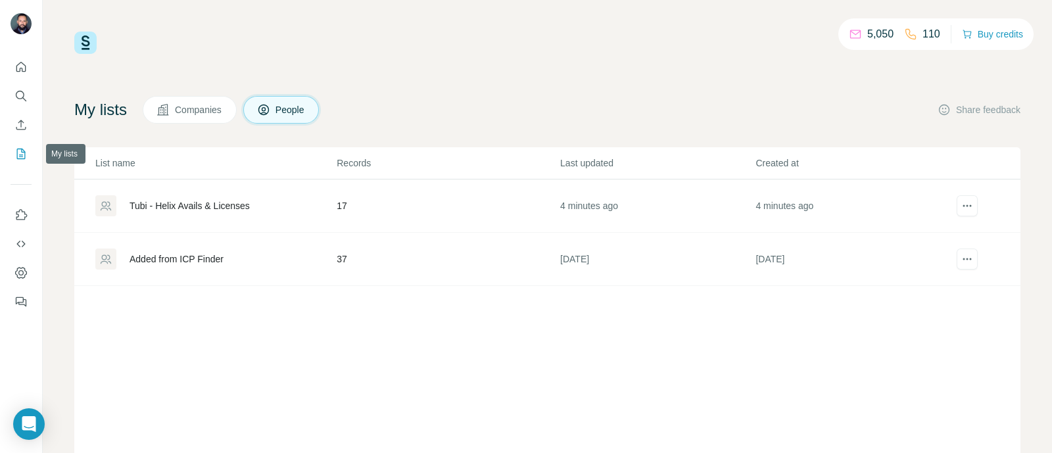
drag, startPoint x: 20, startPoint y: 151, endPoint x: 384, endPoint y: 108, distance: 366.1
click at [384, 108] on div "My lists Companies People Share feedback" at bounding box center [547, 110] width 946 height 28
click at [206, 203] on div "Tubi - Helix Avails & Licenses" at bounding box center [190, 205] width 120 height 13
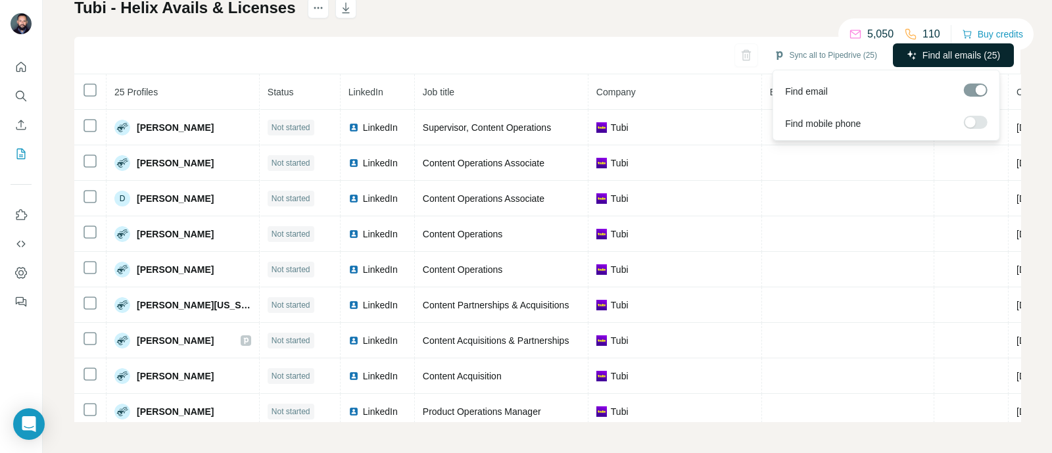
click at [925, 60] on span "Find all emails (25)" at bounding box center [961, 55] width 78 height 13
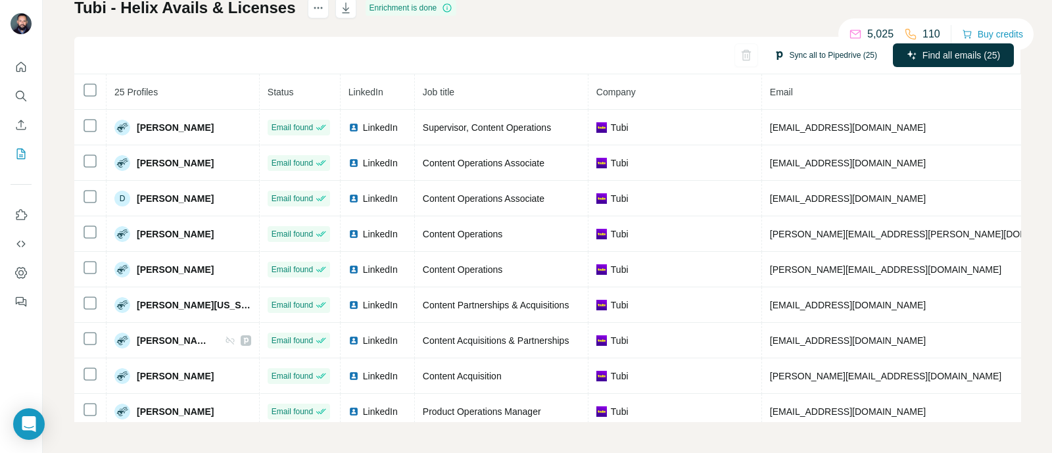
click at [799, 59] on button "Sync all to Pipedrive (25)" at bounding box center [826, 55] width 122 height 20
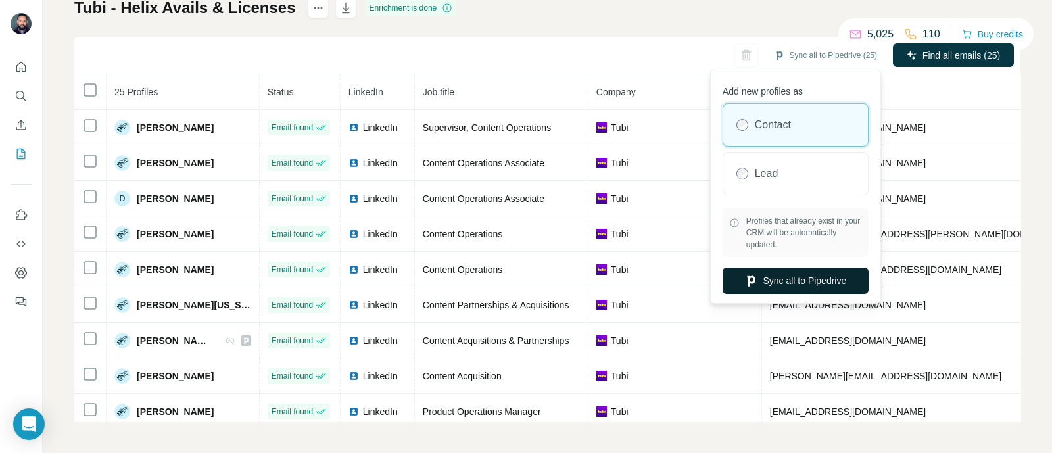
click at [790, 283] on button "Sync all to Pipedrive" at bounding box center [795, 281] width 146 height 26
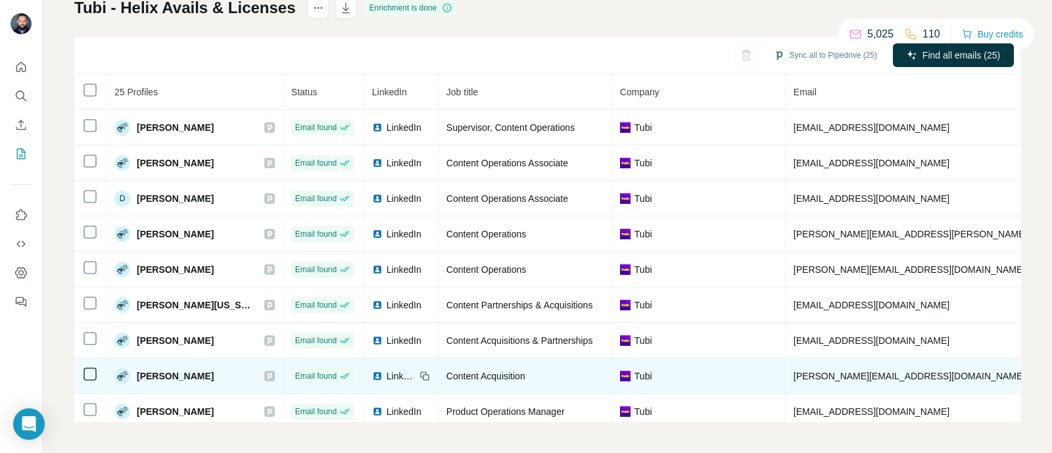
scroll to position [1, 0]
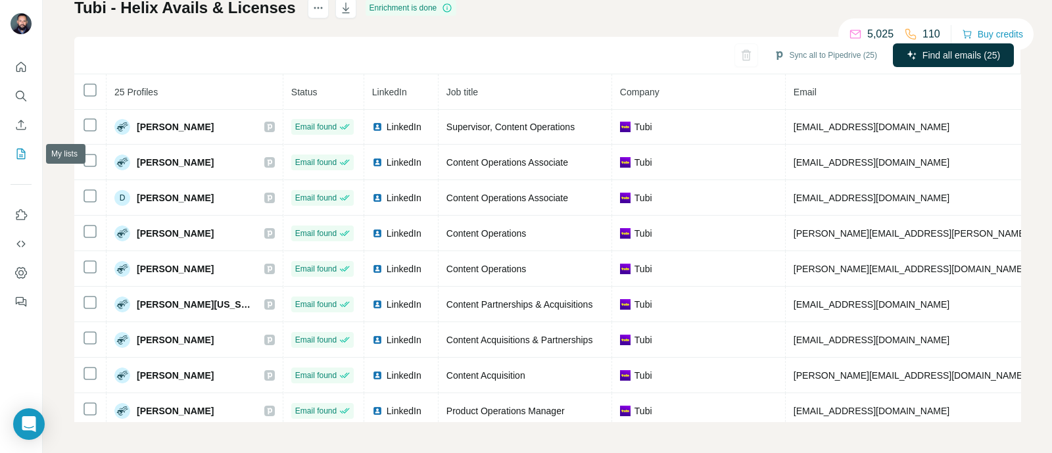
click at [26, 154] on icon "My lists" at bounding box center [20, 153] width 13 height 13
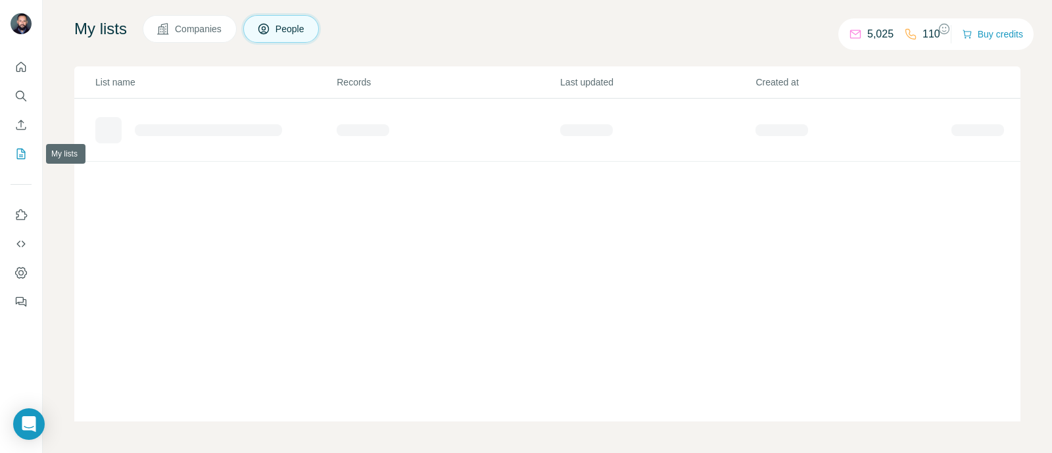
scroll to position [80, 0]
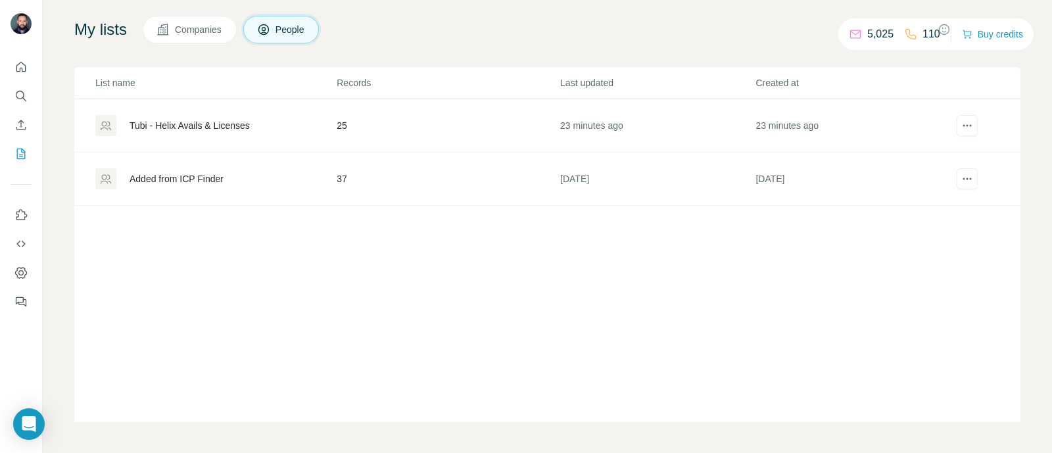
click at [227, 120] on div "Tubi - Helix Avails & Licenses" at bounding box center [190, 125] width 120 height 13
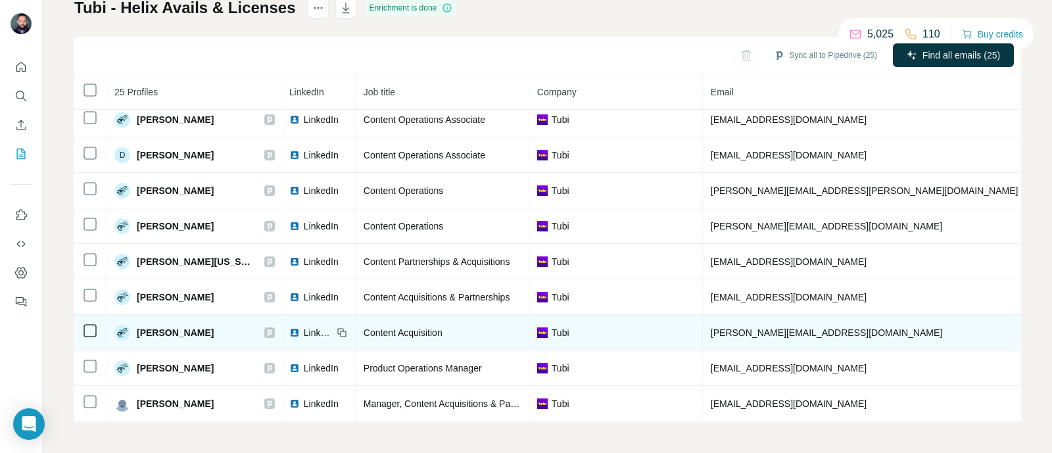
scroll to position [49, 0]
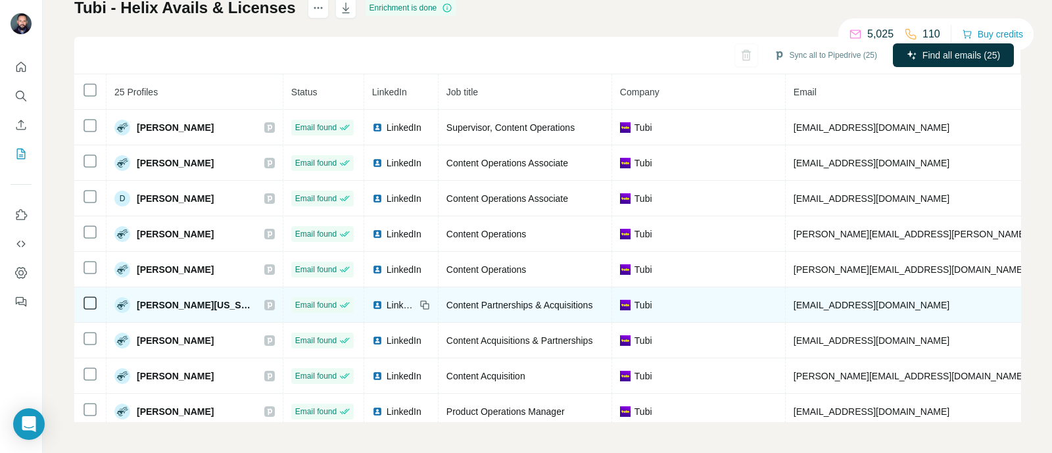
scroll to position [49, 0]
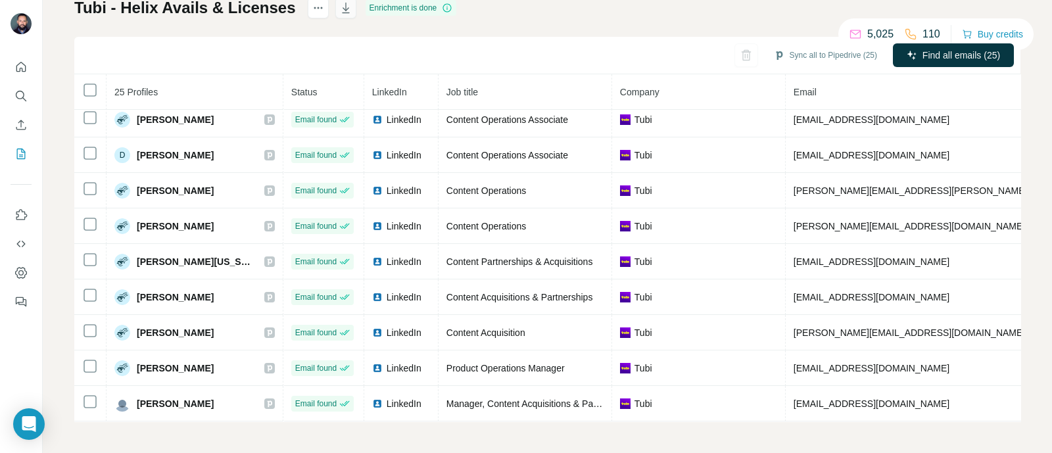
click at [342, 9] on icon "button" at bounding box center [345, 8] width 7 height 11
click at [23, 94] on icon "Search" at bounding box center [20, 95] width 13 height 13
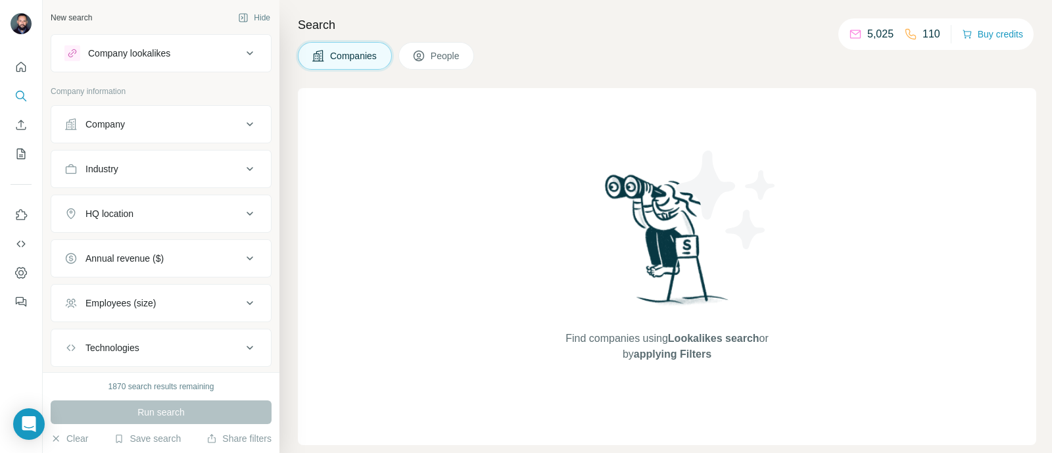
click at [221, 128] on div "Company" at bounding box center [153, 124] width 178 height 13
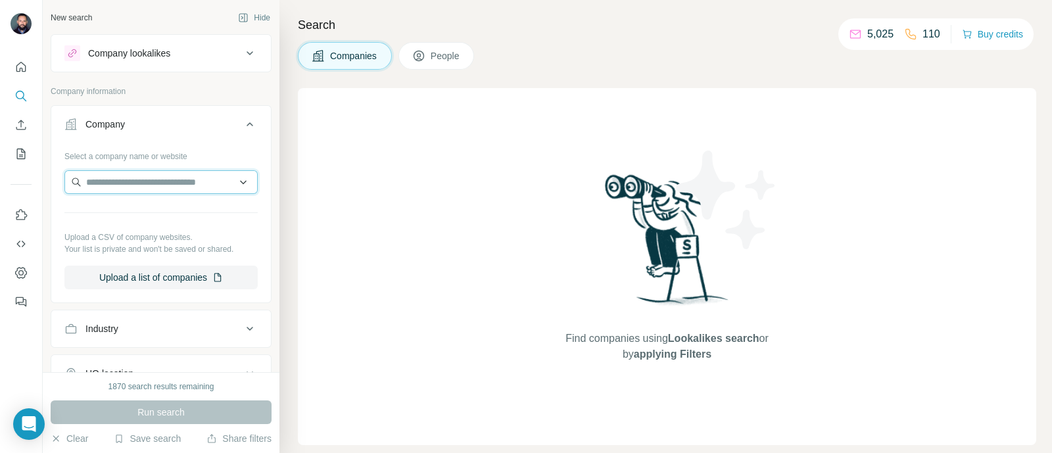
click at [171, 179] on input "text" at bounding box center [160, 182] width 193 height 24
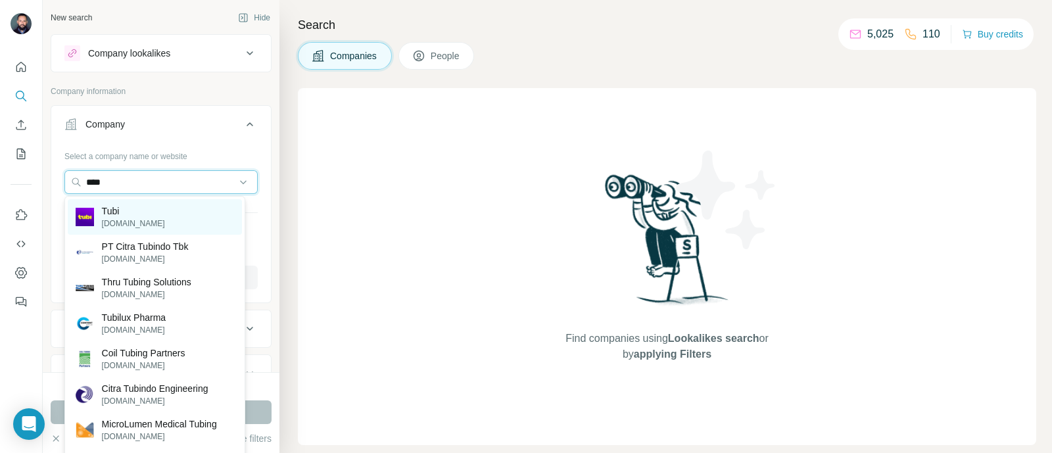
type input "****"
click at [164, 208] on div "Tubi [DOMAIN_NAME]" at bounding box center [155, 217] width 174 height 36
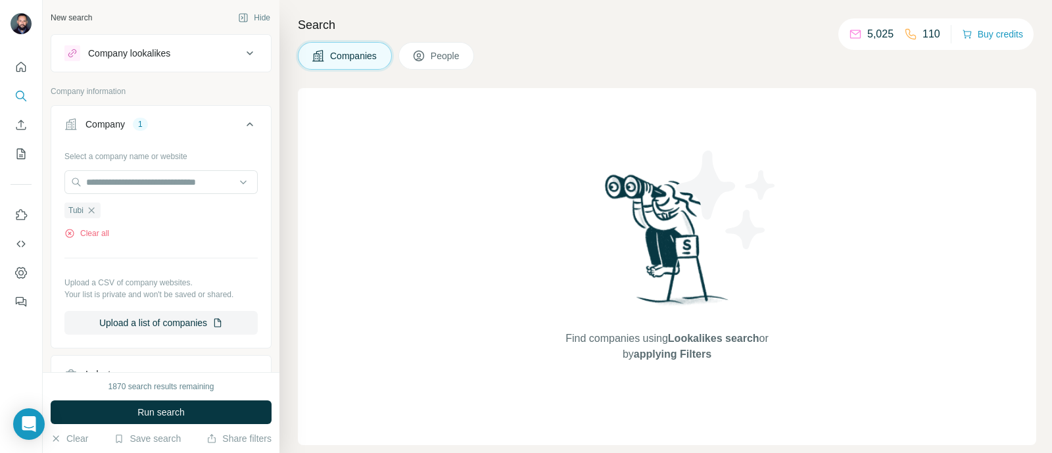
scroll to position [23, 0]
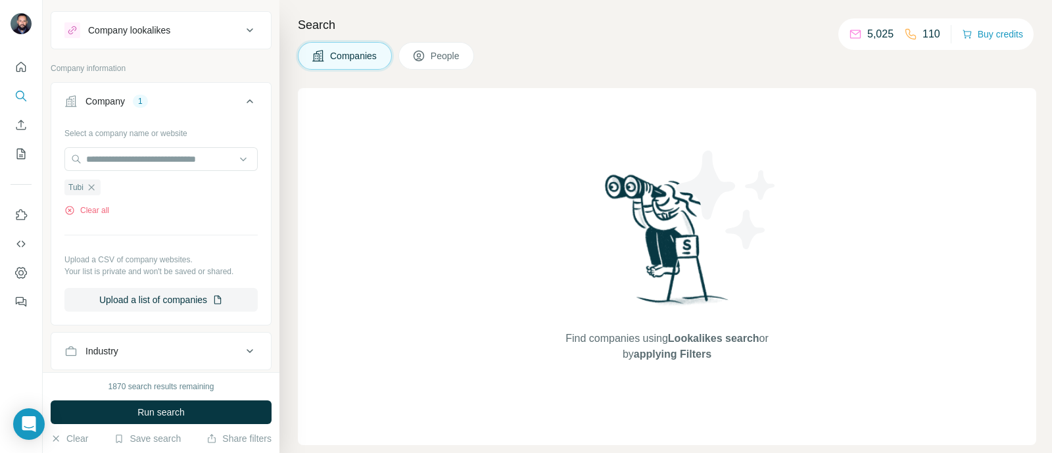
click at [433, 64] on button "People" at bounding box center [436, 56] width 76 height 28
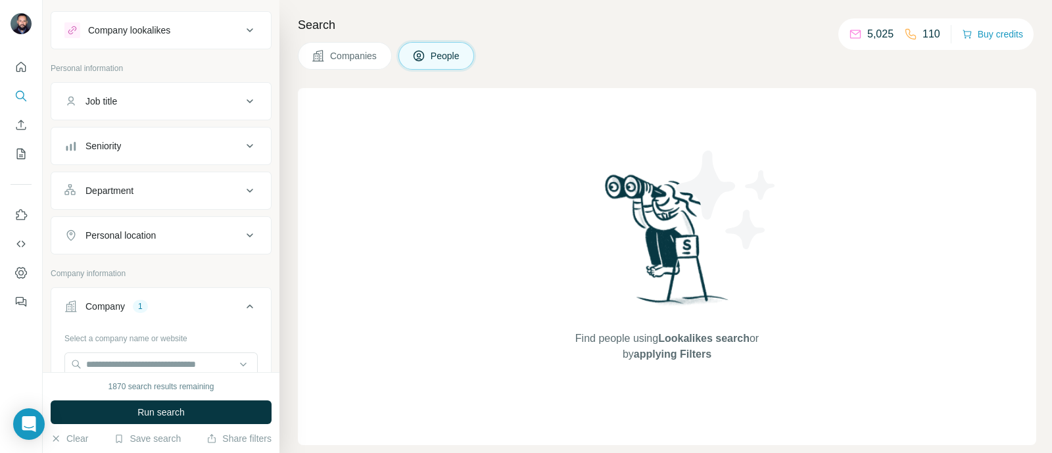
click at [201, 95] on div "Job title" at bounding box center [153, 101] width 178 height 13
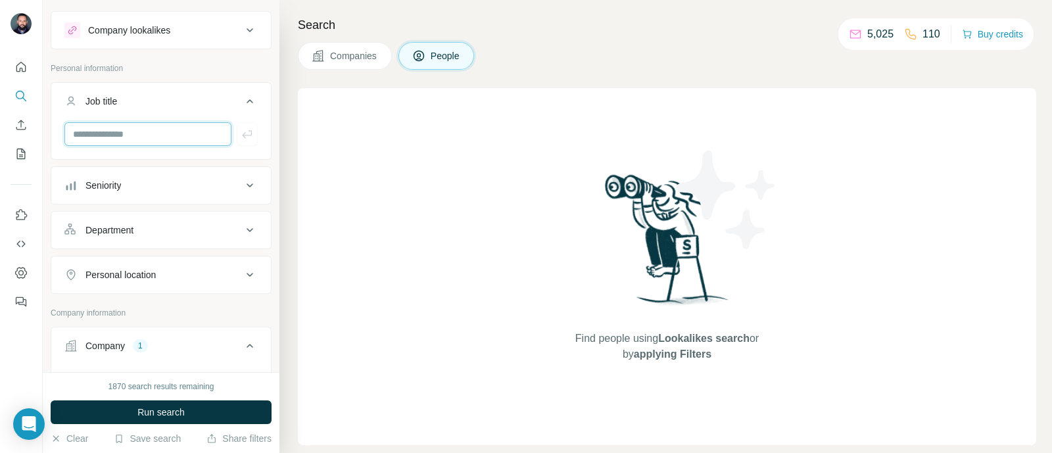
click at [149, 132] on input "text" at bounding box center [147, 134] width 167 height 24
type input "**********"
click at [237, 141] on button "button" at bounding box center [247, 134] width 21 height 24
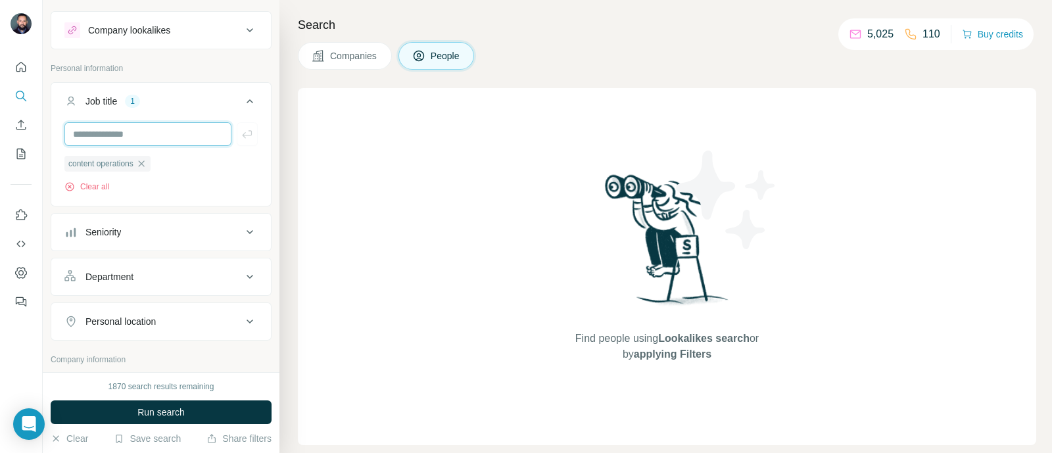
click at [161, 133] on input "text" at bounding box center [147, 134] width 167 height 24
type input "**********"
click at [241, 132] on icon "button" at bounding box center [247, 134] width 13 height 13
click at [164, 128] on input "text" at bounding box center [147, 134] width 167 height 24
type input "*******"
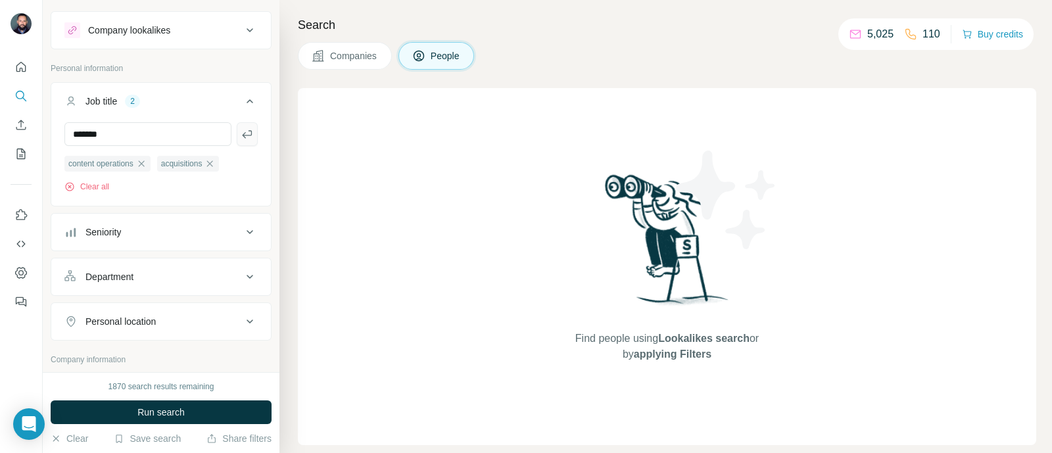
click at [241, 133] on icon "button" at bounding box center [247, 134] width 13 height 13
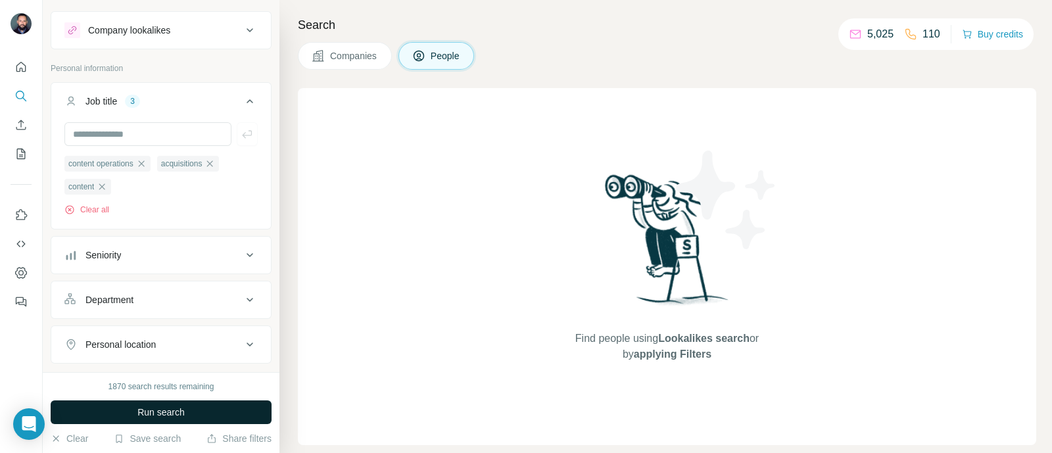
click at [179, 409] on span "Run search" at bounding box center [160, 412] width 47 height 13
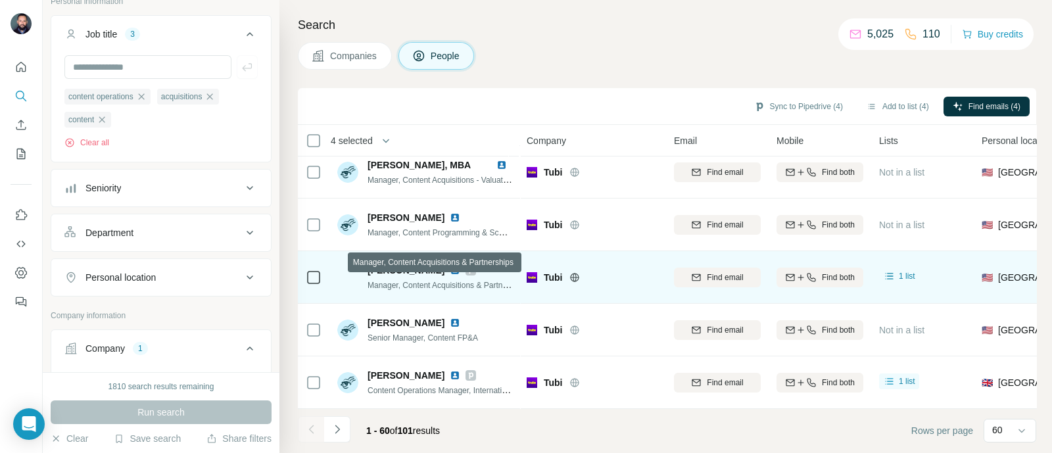
scroll to position [1574, 0]
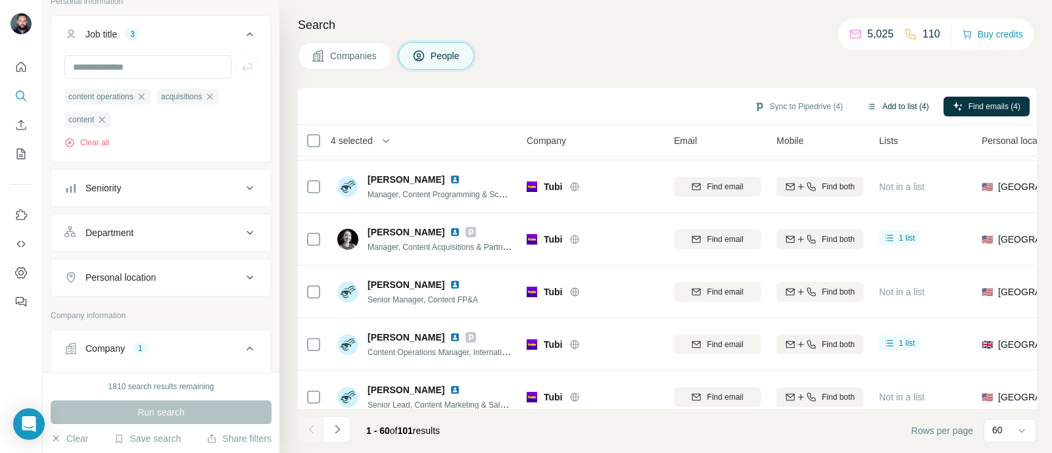
click at [874, 102] on button "Add to list (4)" at bounding box center [897, 107] width 81 height 20
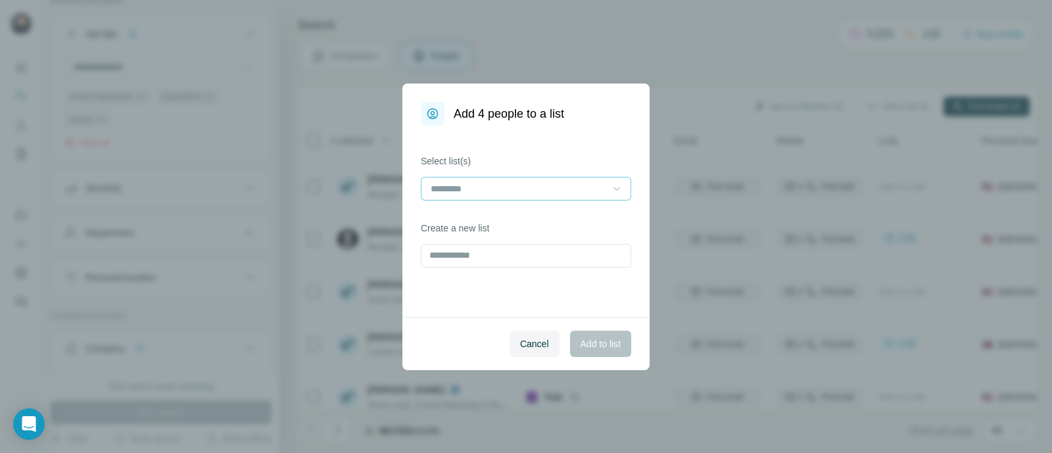
click at [611, 189] on icon at bounding box center [616, 188] width 13 height 13
click at [561, 219] on div "Tubi - Helix Avails & Licenses" at bounding box center [526, 218] width 188 height 13
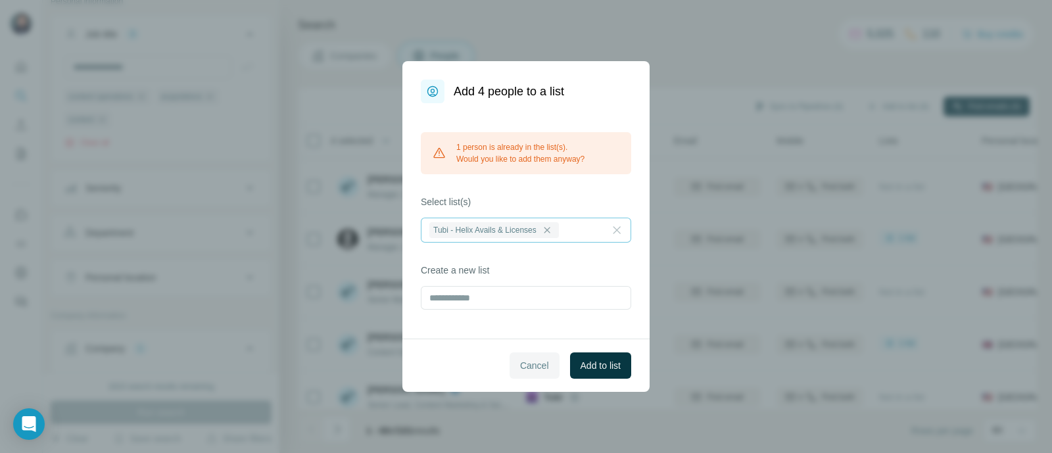
click at [533, 363] on span "Cancel" at bounding box center [534, 365] width 29 height 13
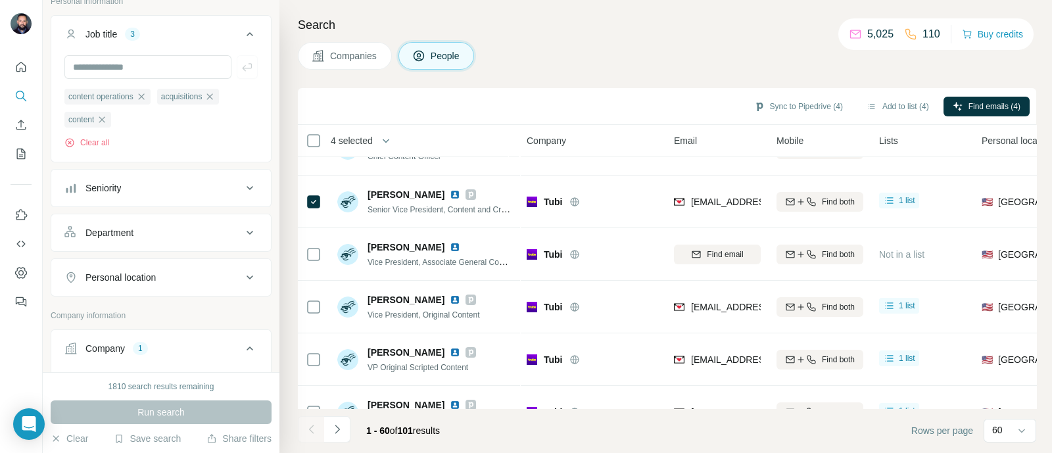
scroll to position [0, 0]
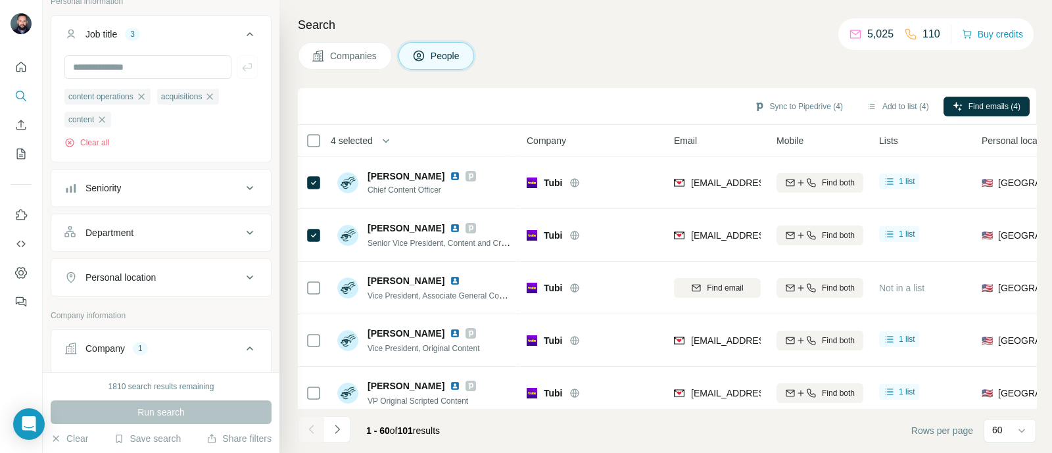
drag, startPoint x: 901, startPoint y: 180, endPoint x: 592, endPoint y: 64, distance: 329.9
click at [592, 64] on div "Companies People" at bounding box center [667, 56] width 738 height 28
click at [866, 107] on icon "button" at bounding box center [871, 106] width 11 height 11
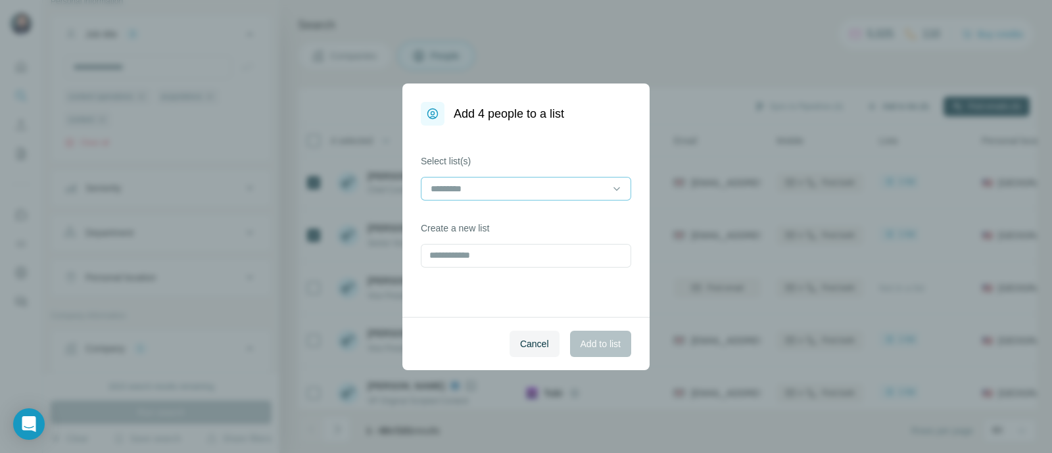
click at [569, 183] on input at bounding box center [518, 188] width 178 height 14
click at [561, 210] on div "Tubi - Helix Avails & Licenses" at bounding box center [526, 218] width 204 height 24
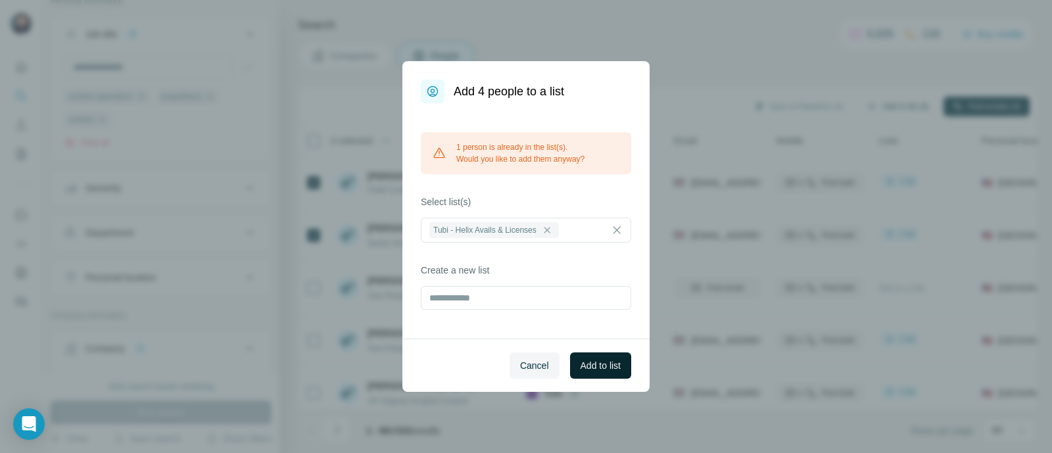
click at [592, 362] on span "Add to list" at bounding box center [600, 365] width 40 height 13
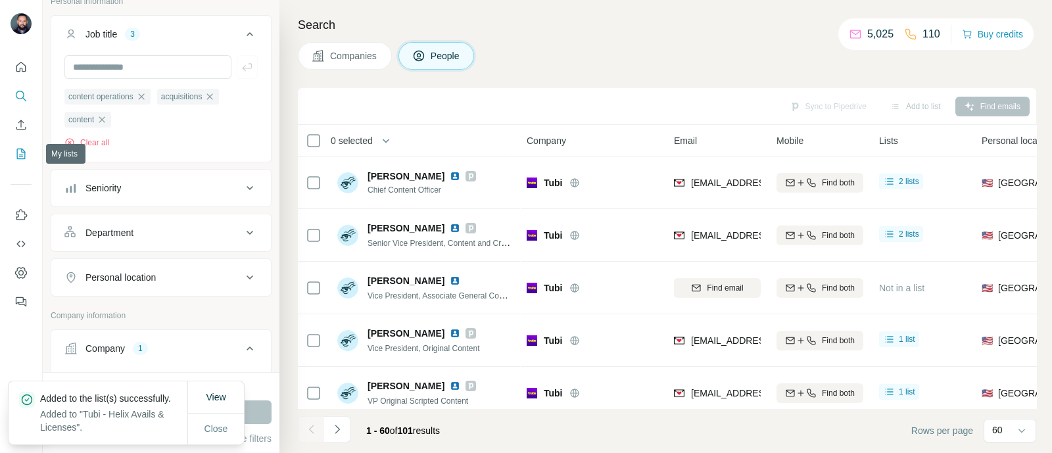
click at [17, 152] on icon "My lists" at bounding box center [21, 154] width 9 height 11
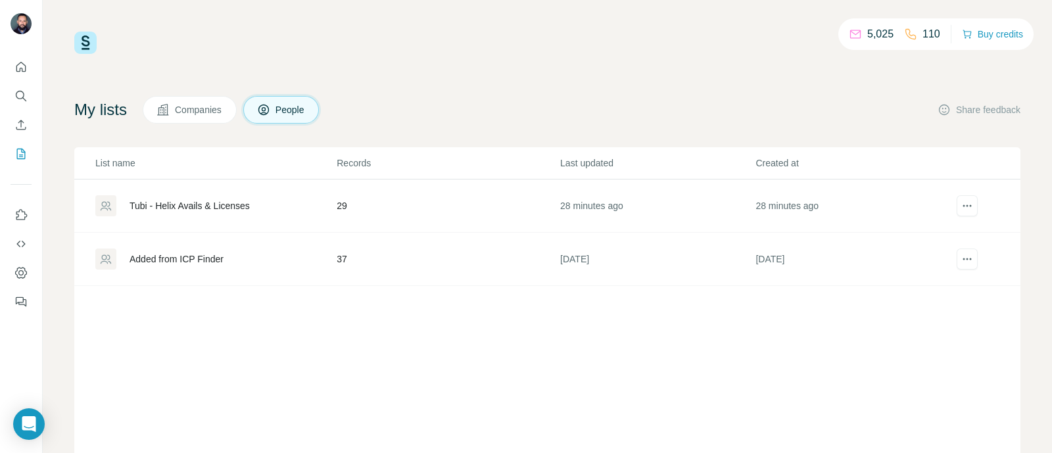
click at [205, 200] on div "Tubi - Helix Avails & Licenses" at bounding box center [190, 205] width 120 height 13
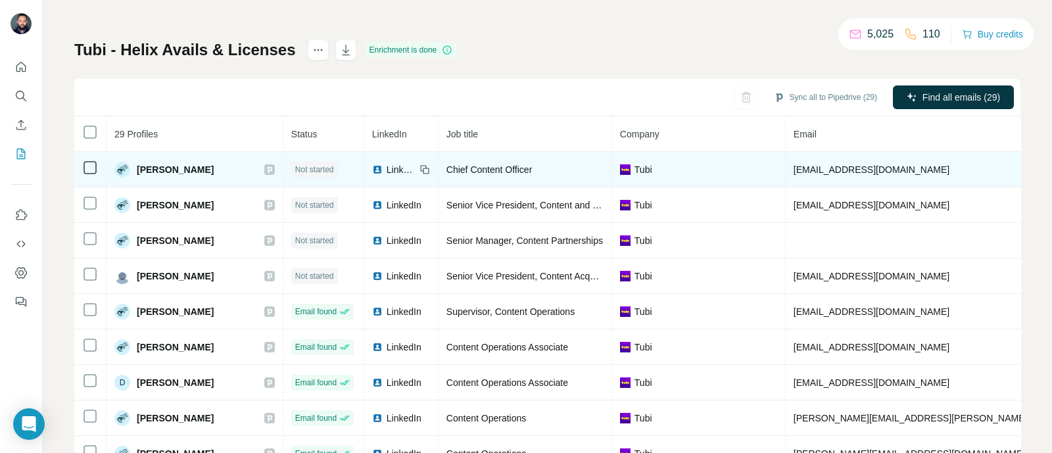
click at [387, 166] on span "LinkedIn" at bounding box center [401, 169] width 29 height 13
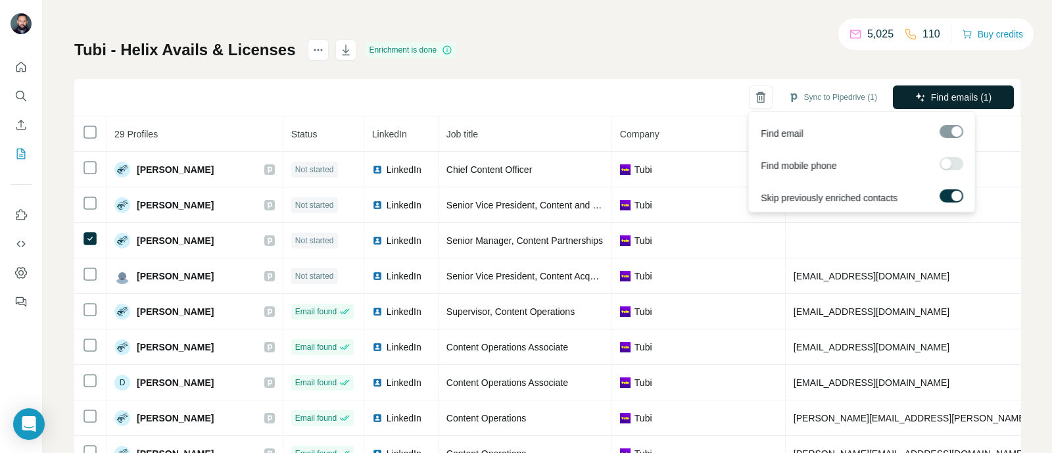
click at [914, 99] on button "Find emails (1)" at bounding box center [953, 97] width 121 height 24
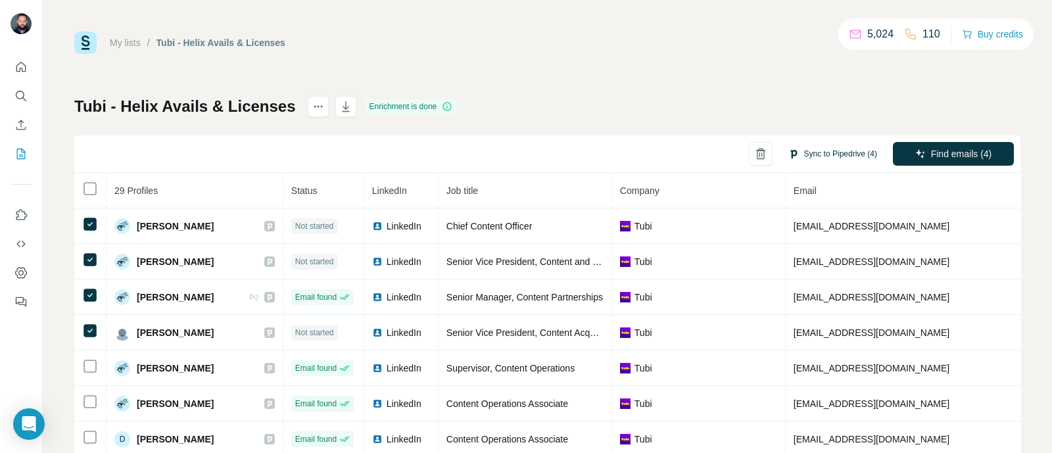
click at [820, 153] on button "Sync to Pipedrive (4)" at bounding box center [832, 154] width 107 height 20
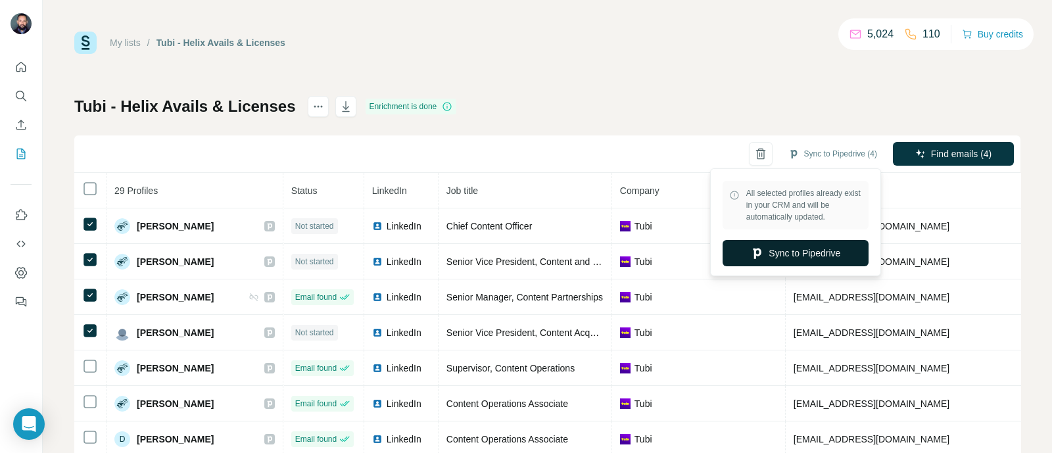
click at [813, 254] on button "Sync to Pipedrive" at bounding box center [795, 253] width 146 height 26
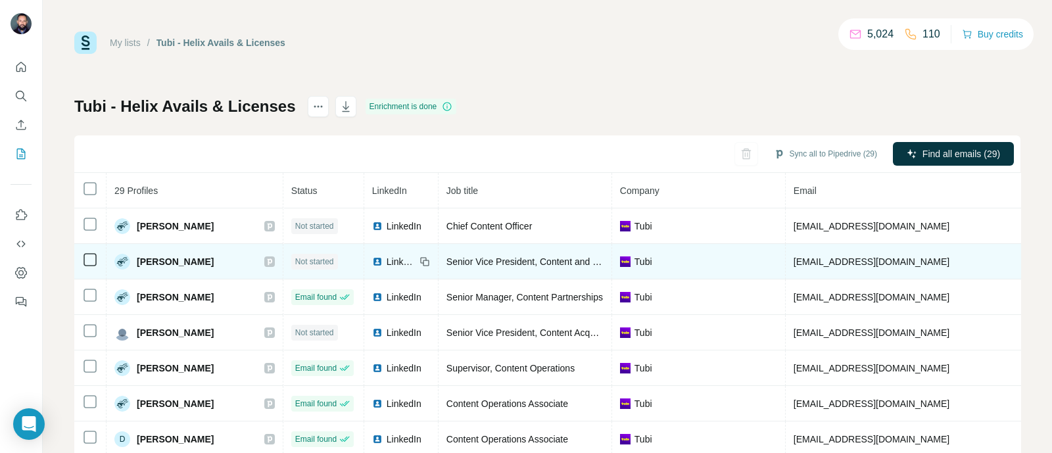
click at [387, 262] on span "LinkedIn" at bounding box center [401, 261] width 29 height 13
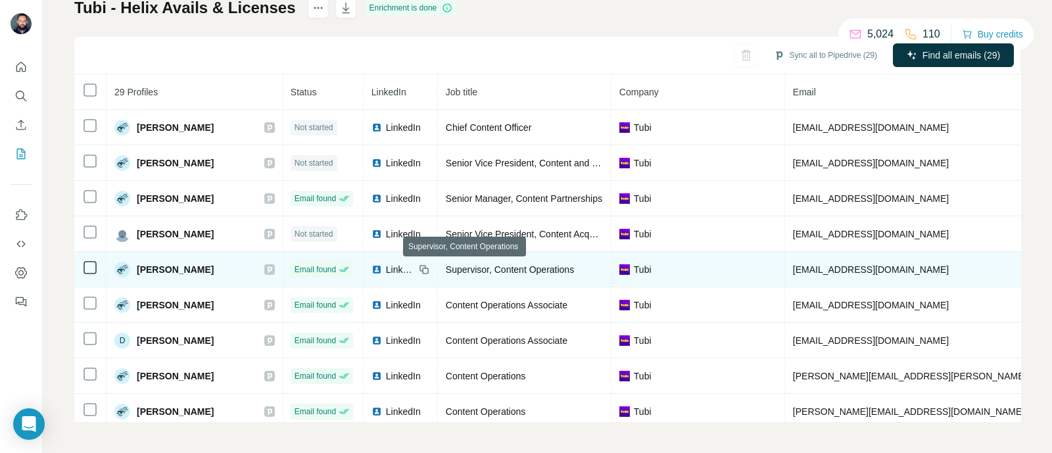
scroll to position [49, 1]
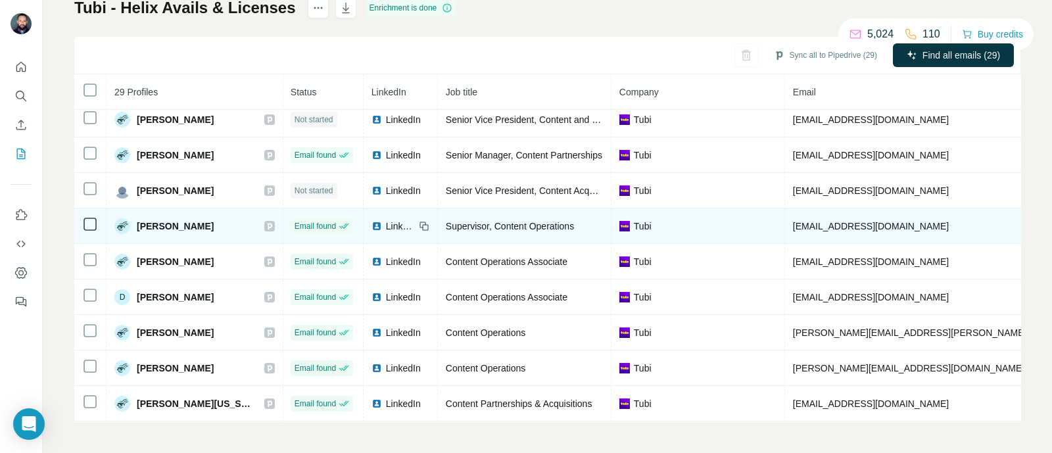
click at [386, 220] on span "LinkedIn" at bounding box center [400, 226] width 29 height 13
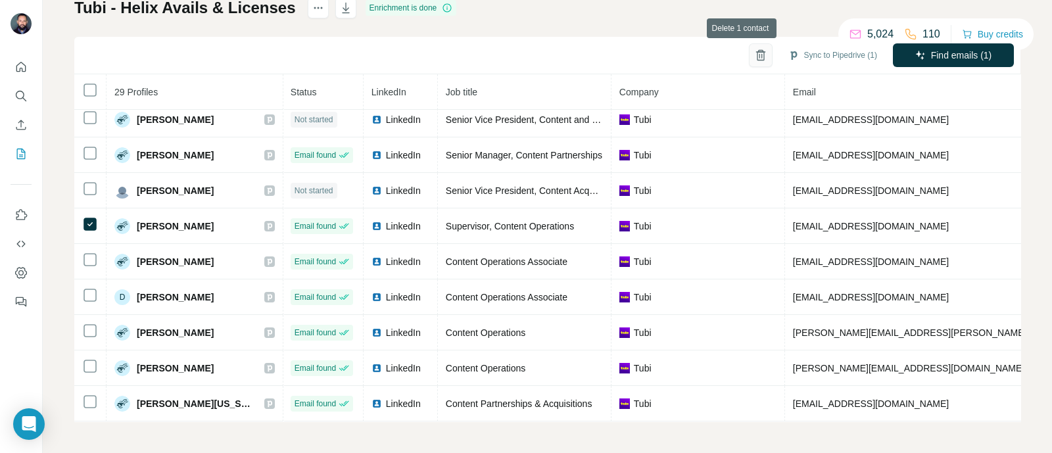
click at [754, 59] on icon "button" at bounding box center [760, 55] width 13 height 13
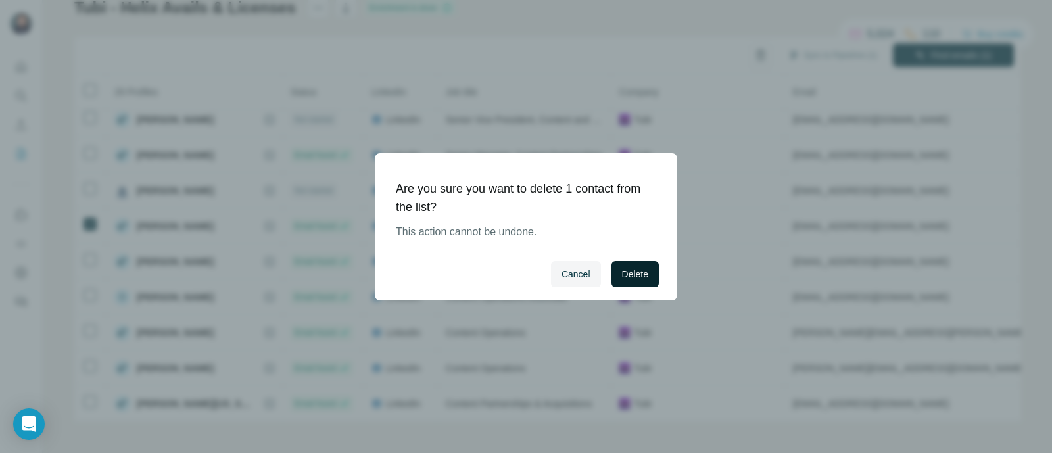
click at [628, 275] on span "Delete" at bounding box center [635, 274] width 26 height 13
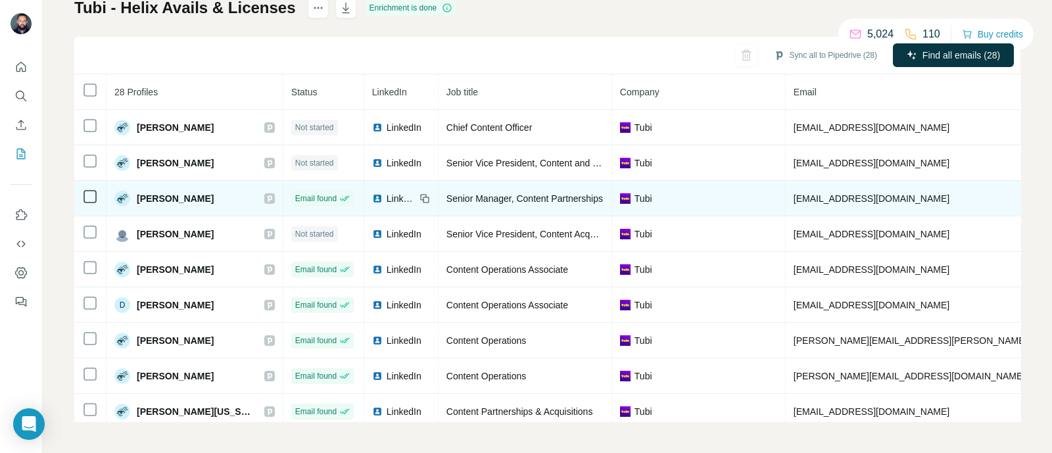
scroll to position [49, 0]
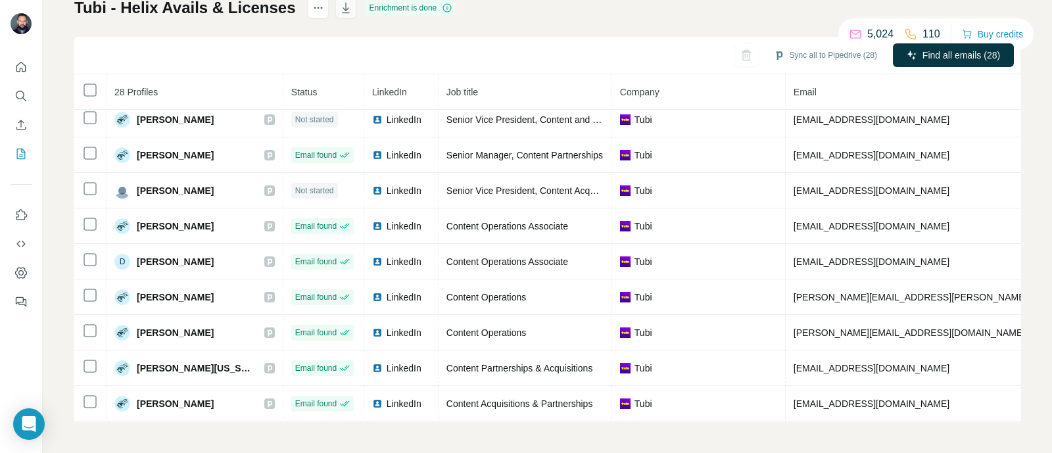
click at [341, 11] on icon "button" at bounding box center [345, 7] width 13 height 13
